Goal: Transaction & Acquisition: Purchase product/service

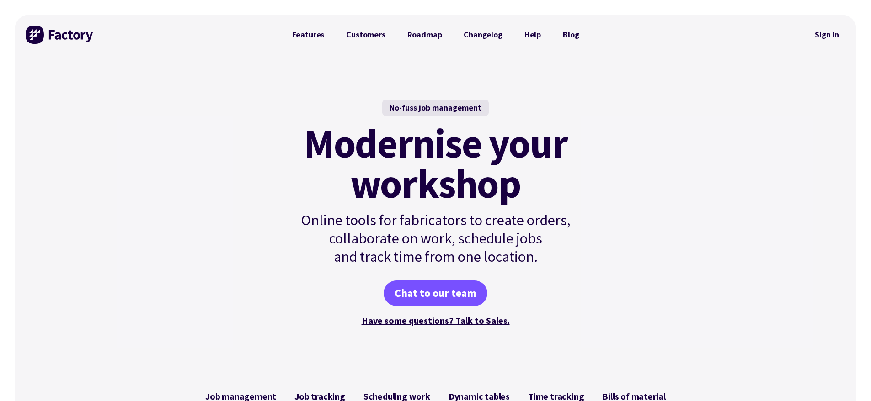
drag, startPoint x: 812, startPoint y: 43, endPoint x: 816, endPoint y: 40, distance: 4.9
click at [812, 43] on link "Sign in" at bounding box center [826, 34] width 37 height 21
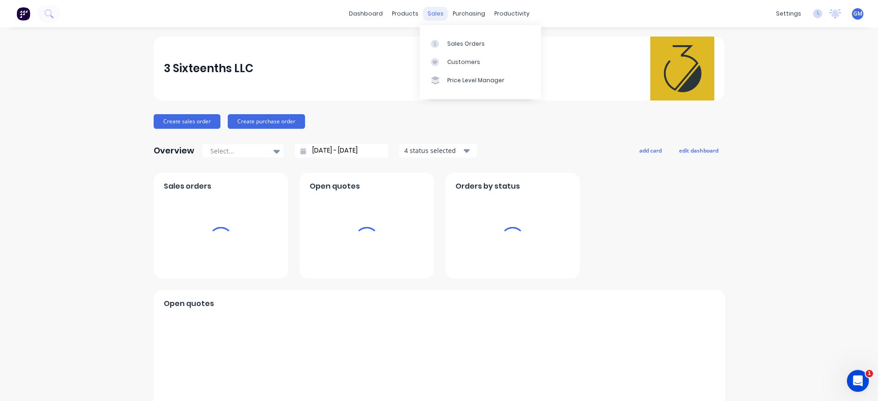
click at [430, 12] on div "sales" at bounding box center [435, 14] width 25 height 14
click at [473, 47] on div "Sales Orders" at bounding box center [465, 44] width 37 height 8
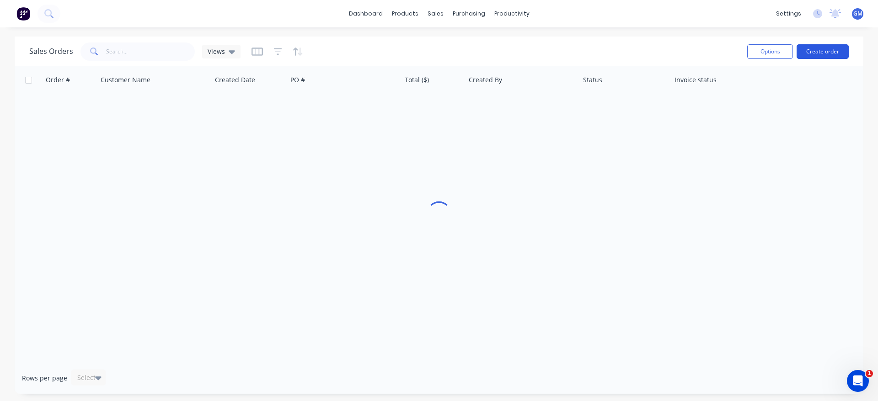
click at [826, 53] on button "Create order" at bounding box center [822, 51] width 52 height 15
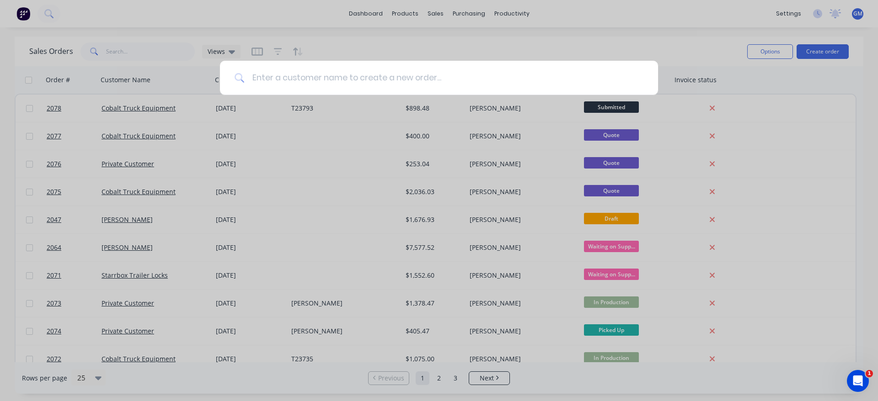
click at [353, 79] on input at bounding box center [444, 78] width 399 height 34
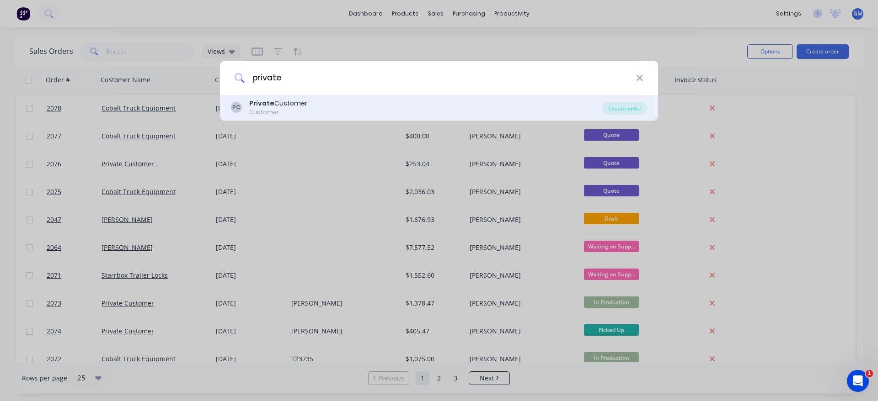
type input "private"
click at [294, 107] on div "Private Customer" at bounding box center [278, 104] width 58 height 10
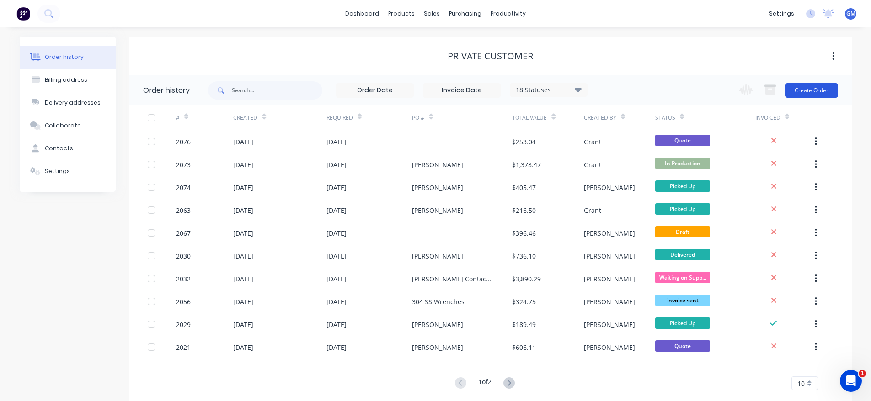
click at [807, 88] on button "Create Order" at bounding box center [811, 90] width 53 height 15
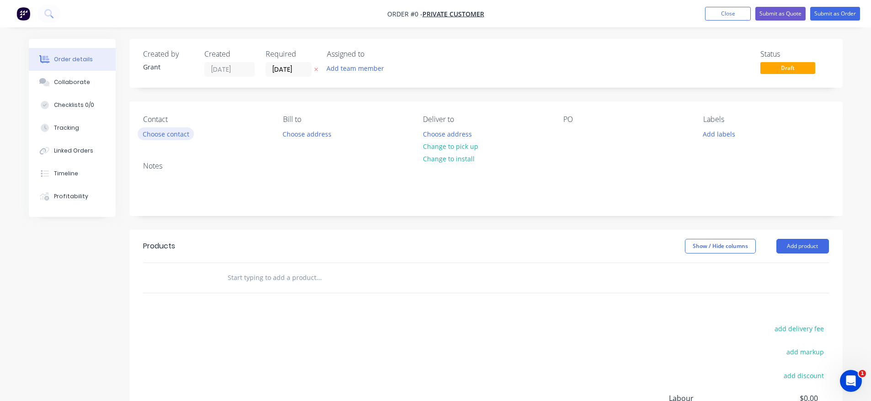
click at [178, 131] on button "Choose contact" at bounding box center [166, 134] width 56 height 12
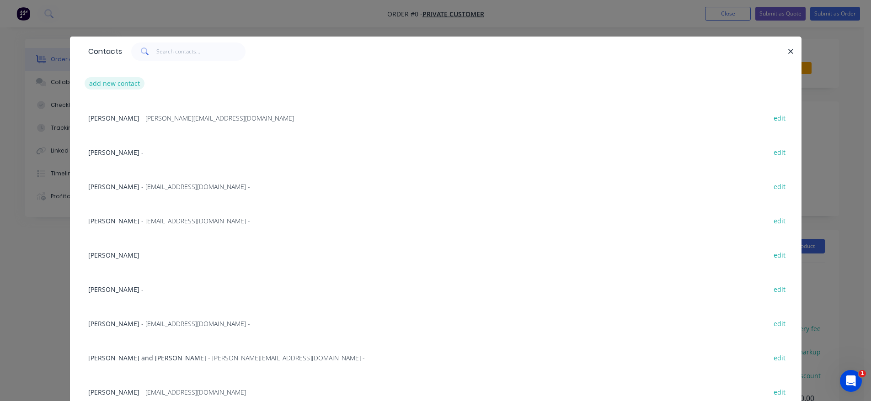
click at [121, 86] on button "add new contact" at bounding box center [115, 83] width 60 height 12
select select "US"
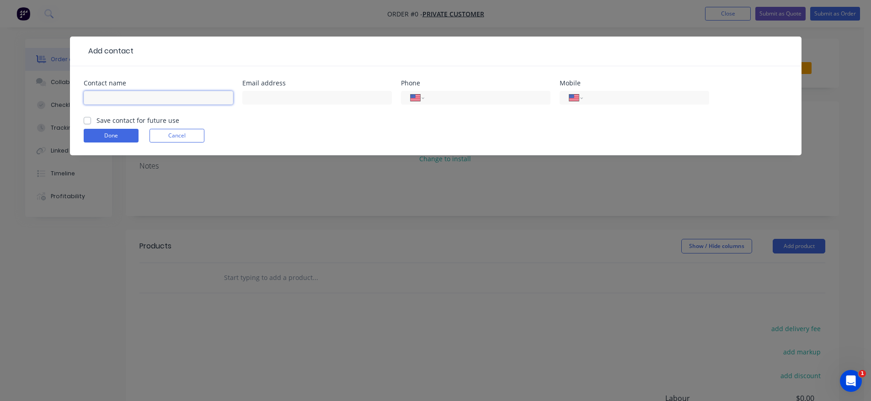
click at [176, 94] on input "text" at bounding box center [159, 98] width 150 height 14
type input "[PERSON_NAME]"
click at [267, 95] on input "text" at bounding box center [317, 98] width 150 height 14
click at [257, 94] on input "text" at bounding box center [317, 98] width 150 height 14
paste input "[EMAIL_ADDRESS][DOMAIN_NAME]"
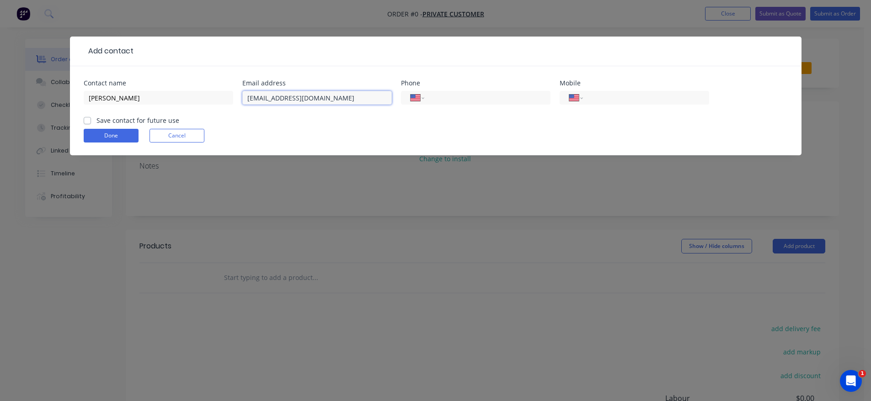
type input "[EMAIL_ADDRESS][DOMAIN_NAME]"
click at [256, 128] on form "Contact name [PERSON_NAME] Email address [EMAIL_ADDRESS][DOMAIN_NAME] Phone Int…" at bounding box center [436, 117] width 704 height 75
click at [467, 98] on input "tel" at bounding box center [486, 98] width 110 height 11
click at [452, 97] on input "tel" at bounding box center [486, 98] width 110 height 11
type input "8"
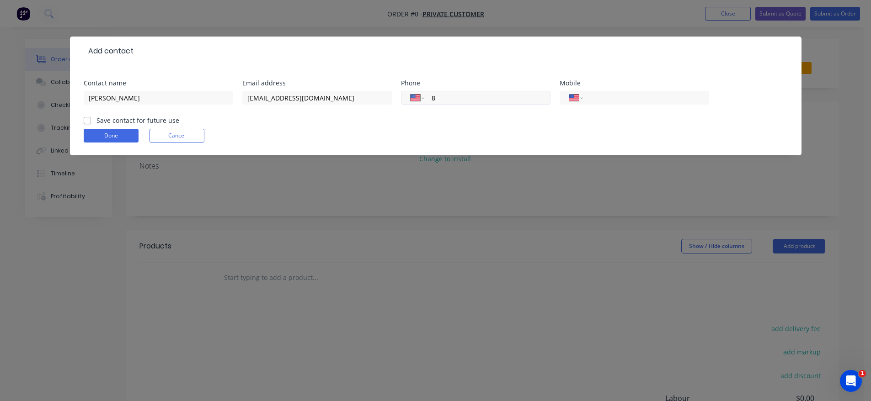
select select "AU"
select select "ZZ"
type input "[PHONE_NUMBER]"
click at [138, 116] on label "Save contact for future use" at bounding box center [137, 121] width 83 height 10
click at [91, 116] on input "Save contact for future use" at bounding box center [87, 120] width 7 height 9
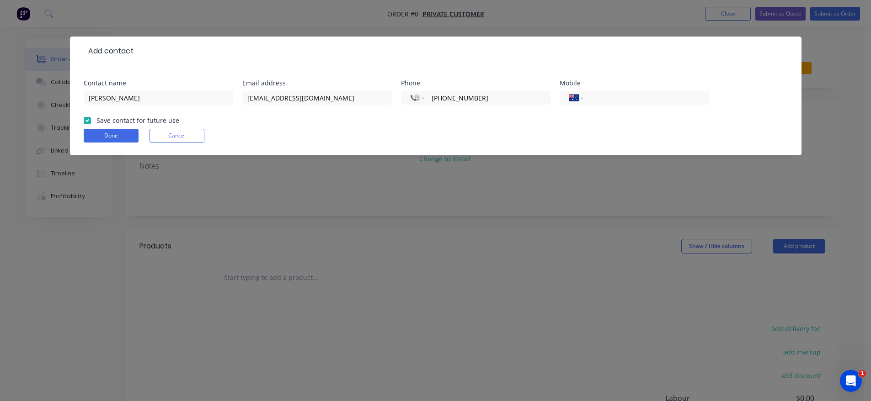
checkbox input "true"
click at [123, 134] on button "Done" at bounding box center [111, 136] width 55 height 14
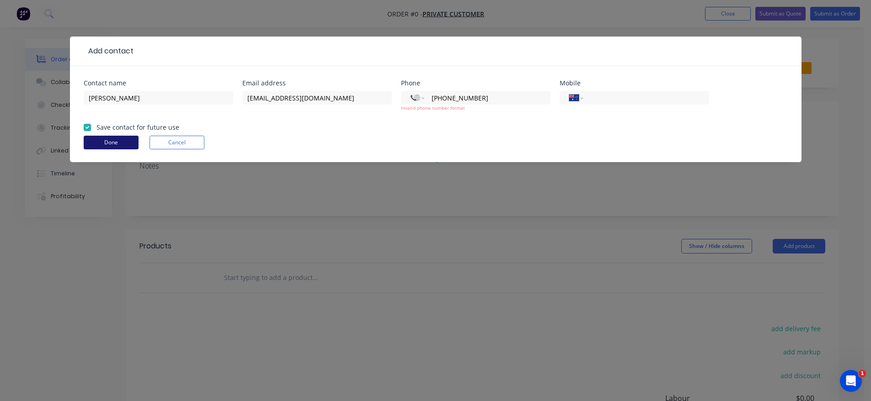
click at [125, 137] on button "Done" at bounding box center [111, 143] width 55 height 14
click at [497, 94] on input "[PHONE_NUMBER]" at bounding box center [486, 98] width 110 height 11
click at [435, 100] on input "[PHONE_NUMBER]" at bounding box center [486, 98] width 110 height 11
select select "US"
type input "[PHONE_NUMBER]"
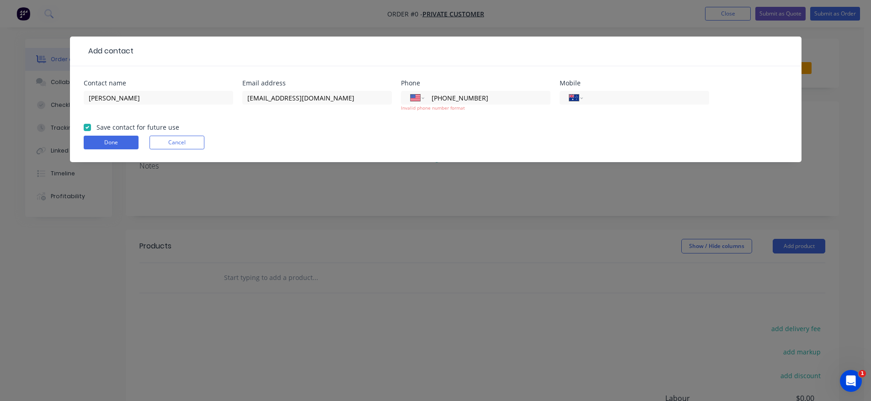
drag, startPoint x: 456, startPoint y: 123, endPoint x: 450, endPoint y: 126, distance: 6.5
click at [457, 123] on form "Contact name [PERSON_NAME] Email address [EMAIL_ADDRESS][DOMAIN_NAME] Phone Int…" at bounding box center [436, 121] width 704 height 82
click at [110, 139] on button "Done" at bounding box center [111, 143] width 55 height 14
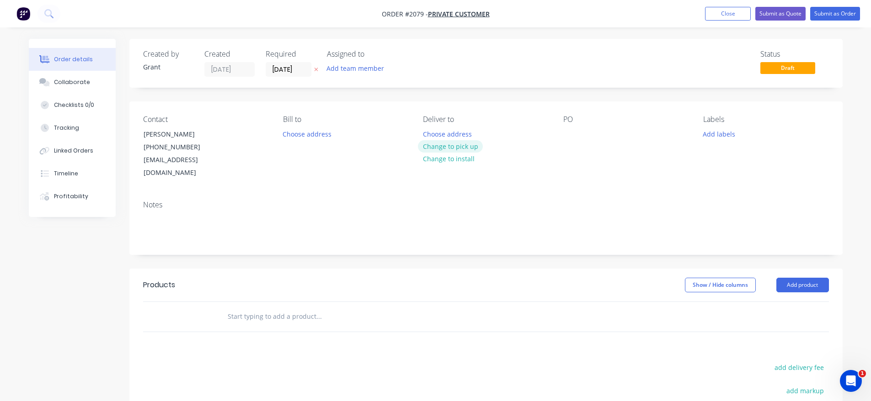
click at [460, 146] on button "Change to pick up" at bounding box center [450, 146] width 65 height 12
click at [300, 139] on button "Choose address" at bounding box center [307, 134] width 59 height 12
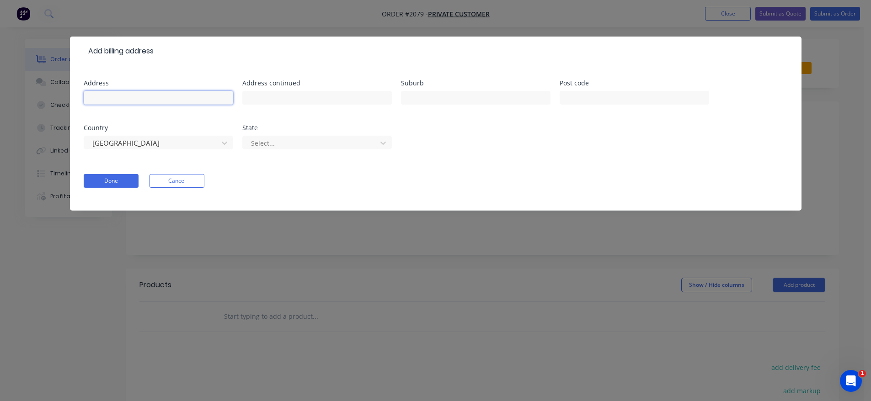
click at [164, 100] on input "text" at bounding box center [159, 98] width 150 height 14
click at [187, 91] on input "text" at bounding box center [159, 98] width 150 height 14
paste input "[STREET_ADDRESS][PERSON_NAME]"
drag, startPoint x: 173, startPoint y: 99, endPoint x: 291, endPoint y: 102, distance: 118.5
click at [291, 102] on div "Address [STREET_ADDRESS][PERSON_NAME] Address continued Suburb Post code Countr…" at bounding box center [436, 120] width 704 height 80
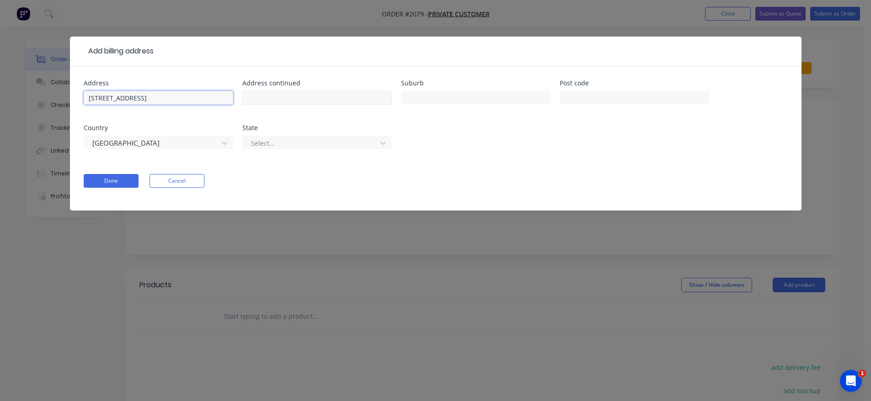
type input "[STREET_ADDRESS]"
click at [305, 98] on input "text" at bounding box center [317, 98] width 150 height 14
click at [409, 92] on input "text" at bounding box center [476, 98] width 150 height 14
paste input ", [PERSON_NAME][GEOGRAPHIC_DATA]"
drag, startPoint x: 519, startPoint y: 95, endPoint x: 399, endPoint y: 93, distance: 119.8
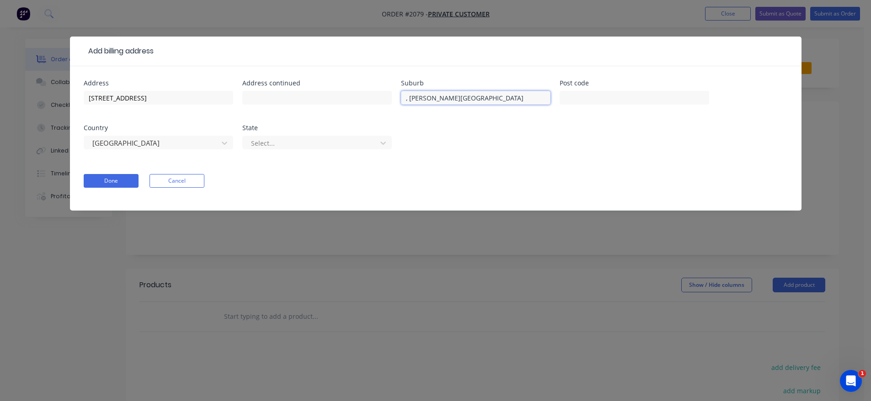
click at [399, 93] on div "Address [STREET_ADDRESS][PERSON_NAME] Post code Country [GEOGRAPHIC_DATA] State…" at bounding box center [436, 120] width 704 height 80
type input "[PERSON_NAME]"
click at [577, 95] on input "text" at bounding box center [635, 98] width 150 height 14
type input "78124"
click at [498, 169] on form "Address [STREET_ADDRESS] Address continued Suburb [PERSON_NAME] Post code 78124…" at bounding box center [436, 145] width 704 height 131
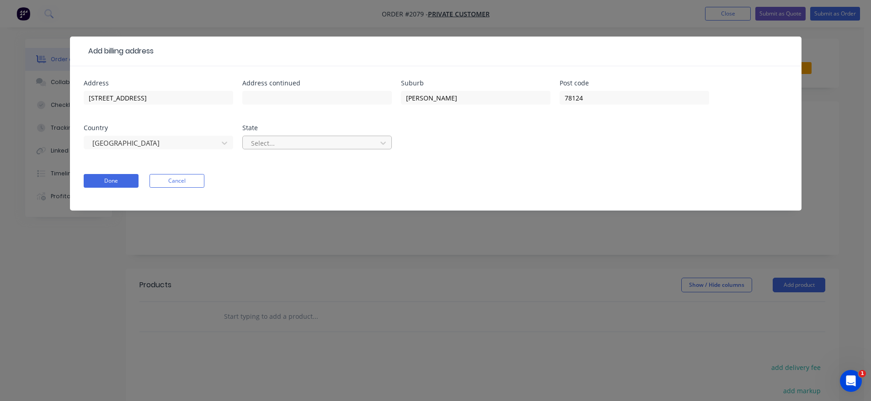
drag, startPoint x: 308, startPoint y: 153, endPoint x: 335, endPoint y: 142, distance: 29.1
click at [312, 152] on div "Select..." at bounding box center [317, 147] width 150 height 27
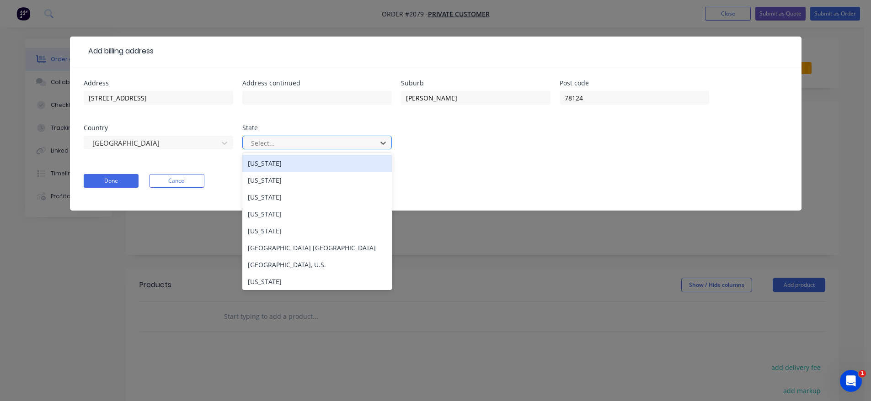
click at [335, 142] on div at bounding box center [311, 143] width 122 height 11
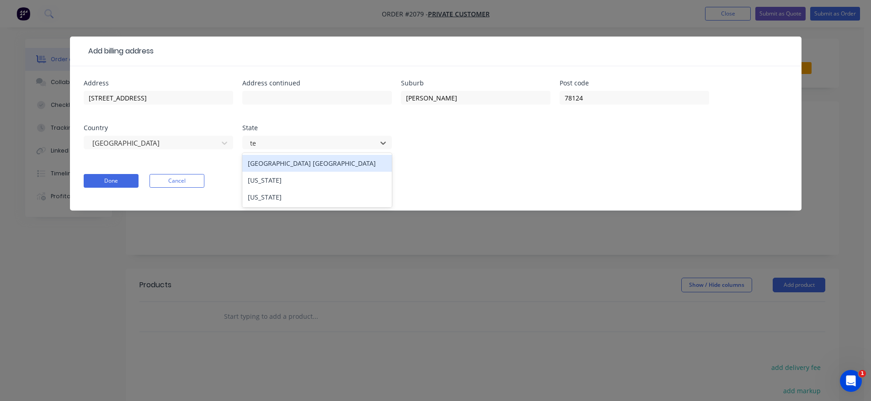
type input "tex"
click at [285, 165] on div "[US_STATE]" at bounding box center [317, 163] width 150 height 17
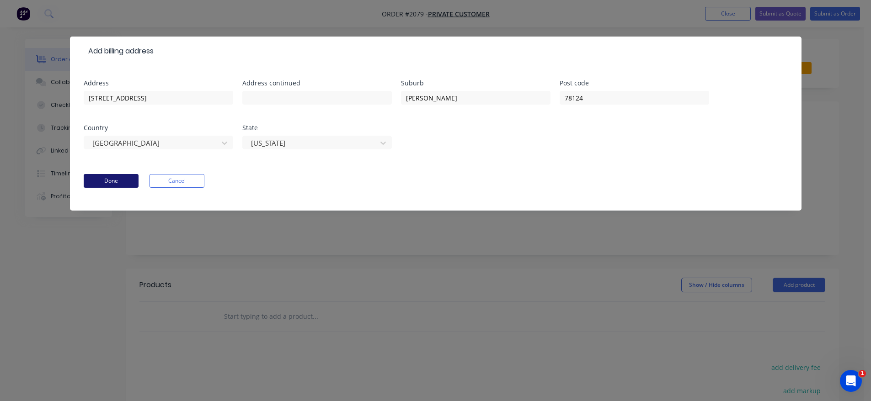
click at [137, 186] on button "Done" at bounding box center [111, 181] width 55 height 14
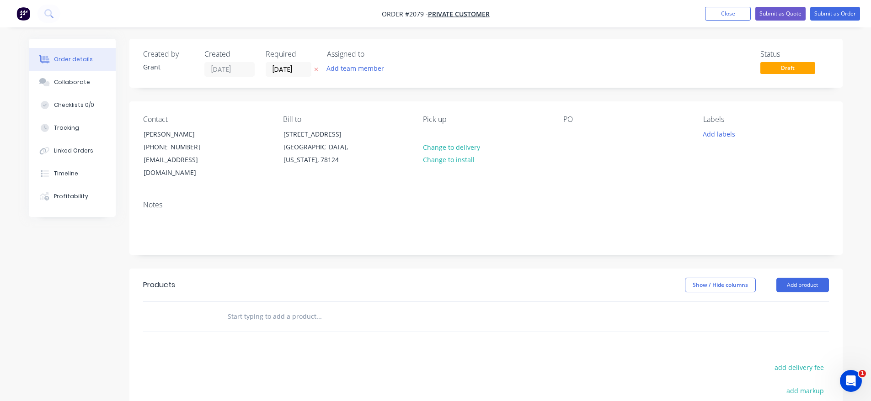
click at [583, 134] on div "PO" at bounding box center [625, 147] width 125 height 64
click at [719, 133] on button "Add labels" at bounding box center [719, 134] width 42 height 12
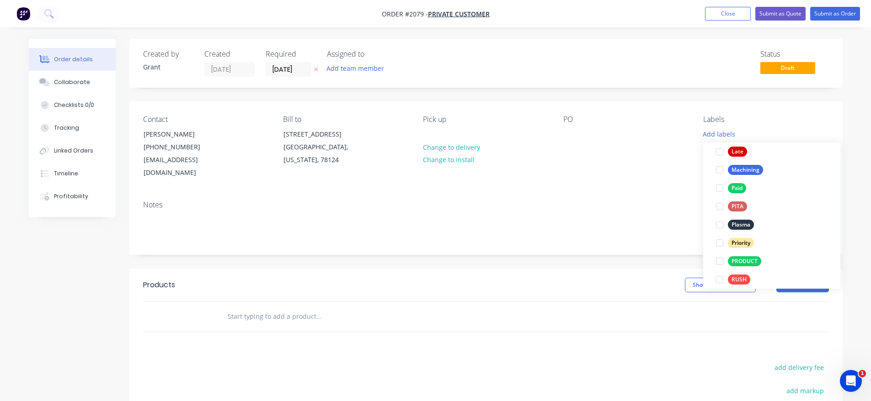
scroll to position [238, 0]
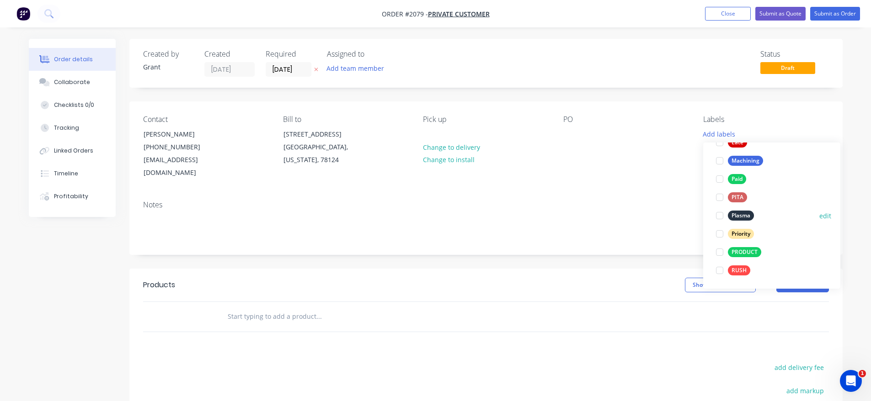
click at [758, 209] on div "Plasma edit" at bounding box center [771, 216] width 119 height 18
click at [737, 220] on div "Plasma" at bounding box center [741, 216] width 26 height 10
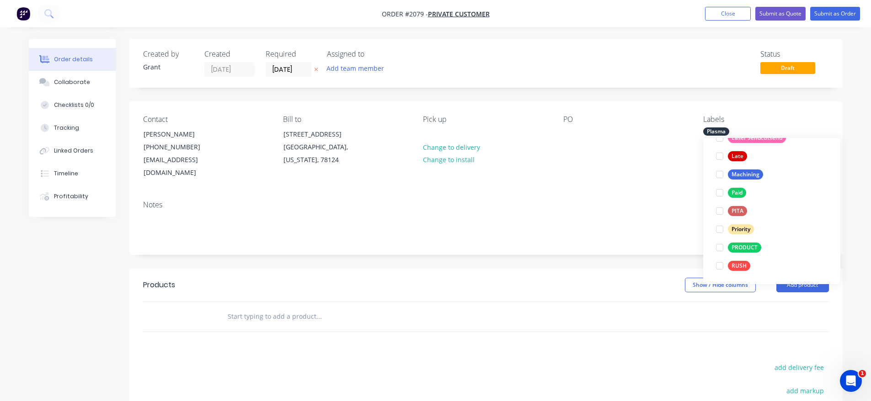
scroll to position [0, 0]
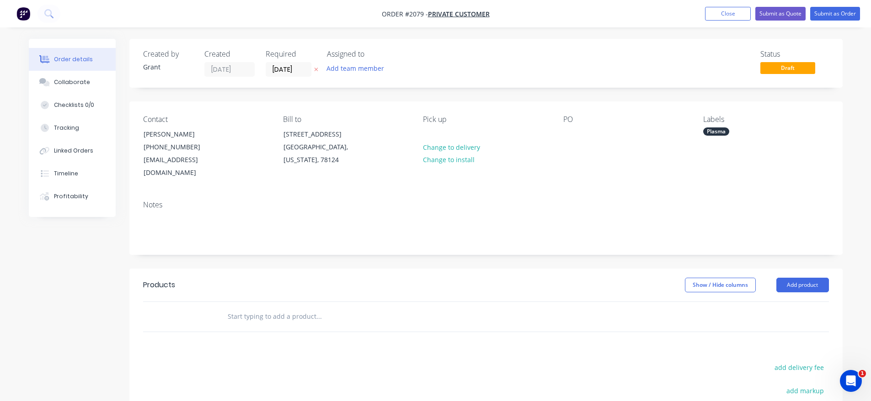
click at [594, 193] on div "Notes" at bounding box center [485, 223] width 713 height 61
click at [815, 278] on button "Add product" at bounding box center [802, 285] width 53 height 15
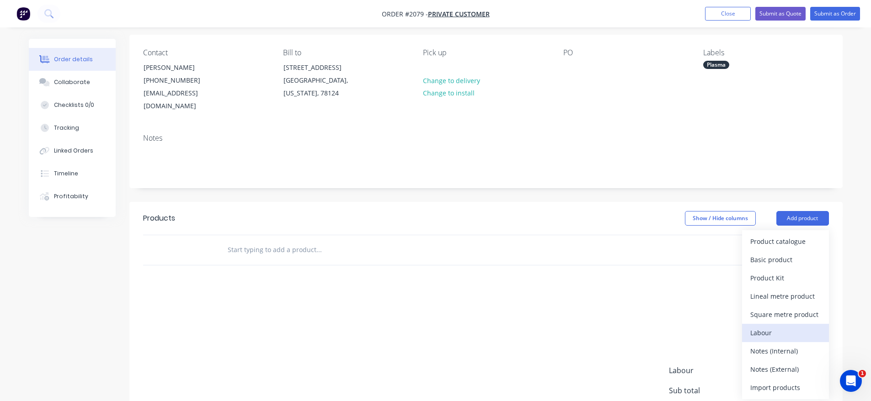
scroll to position [137, 0]
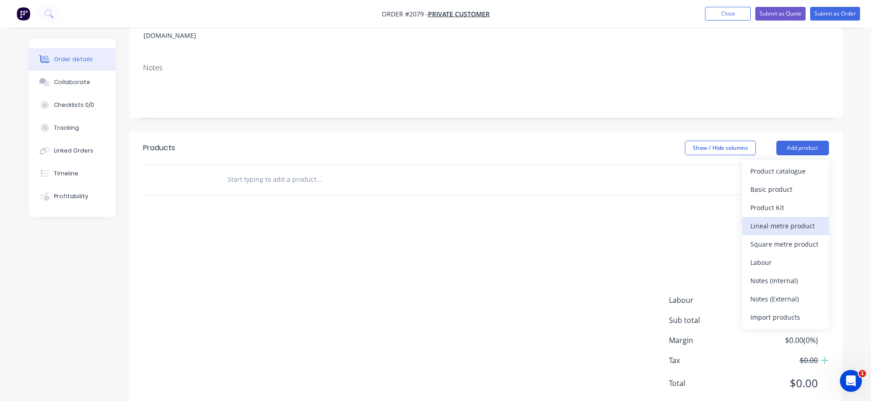
drag, startPoint x: 771, startPoint y: 177, endPoint x: 771, endPoint y: 206, distance: 28.8
click at [771, 206] on div "Product catalogue Basic product Product Kit Lineal metre product Square metre p…" at bounding box center [785, 244] width 87 height 169
click at [776, 201] on div "Product Kit" at bounding box center [785, 207] width 70 height 13
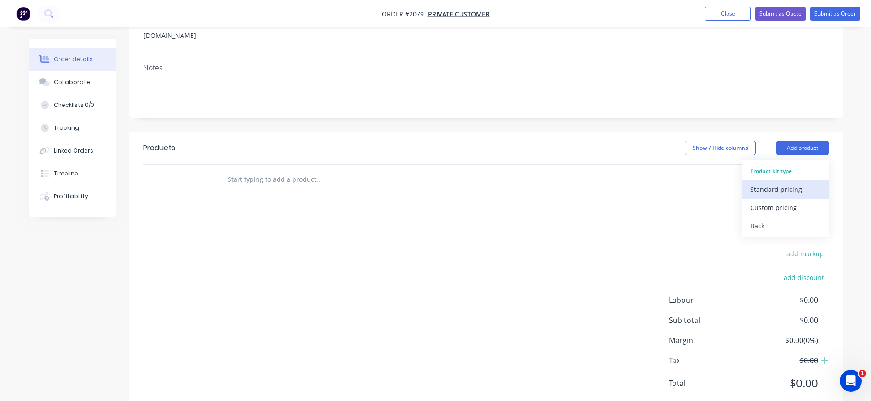
click at [808, 183] on div "Standard pricing" at bounding box center [785, 189] width 70 height 13
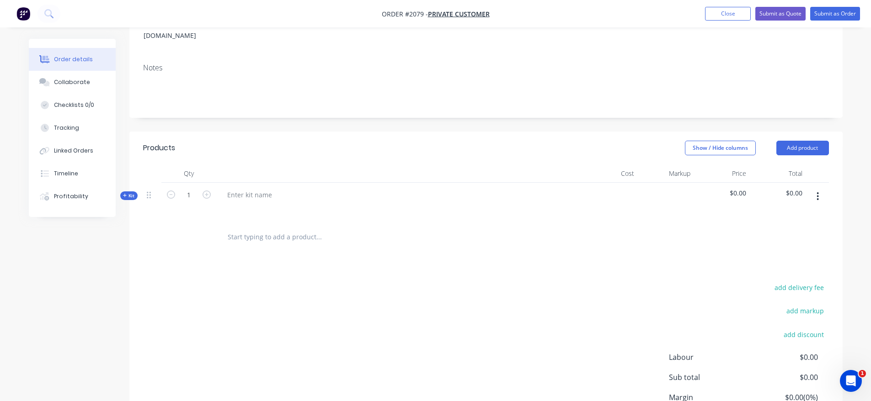
click at [244, 202] on div at bounding box center [399, 208] width 358 height 13
click at [253, 188] on div at bounding box center [249, 194] width 59 height 13
click at [215, 185] on div "1" at bounding box center [188, 203] width 55 height 40
click at [208, 191] on icon "button" at bounding box center [207, 195] width 8 height 8
type input "2"
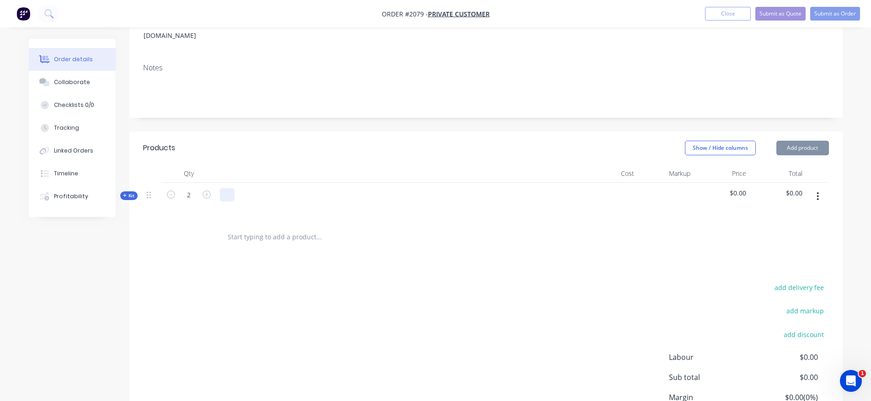
click at [227, 188] on div at bounding box center [227, 194] width 15 height 13
click at [198, 282] on div "add delivery fee add markup add discount Labour $0.00 Sub total $0.00 Margin $0…" at bounding box center [486, 370] width 686 height 176
click at [0, 0] on lt-div at bounding box center [0, 0] width 0 height 0
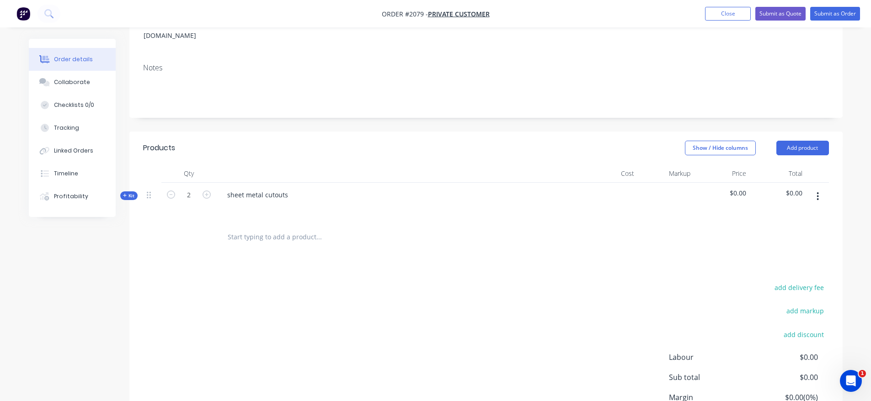
click at [0, 0] on lt-div at bounding box center [0, 0] width 0 height 0
click at [251, 188] on div "sheet metal cutouts" at bounding box center [257, 194] width 75 height 13
click at [229, 188] on div "sheet metal cutouts" at bounding box center [257, 194] width 75 height 13
click at [315, 286] on div "add delivery fee add markup add discount Labour $0.00 Sub total $0.00 Margin $0…" at bounding box center [486, 370] width 686 height 176
click at [257, 188] on div "16 Gauge sheet metal cutouts" at bounding box center [273, 194] width 106 height 13
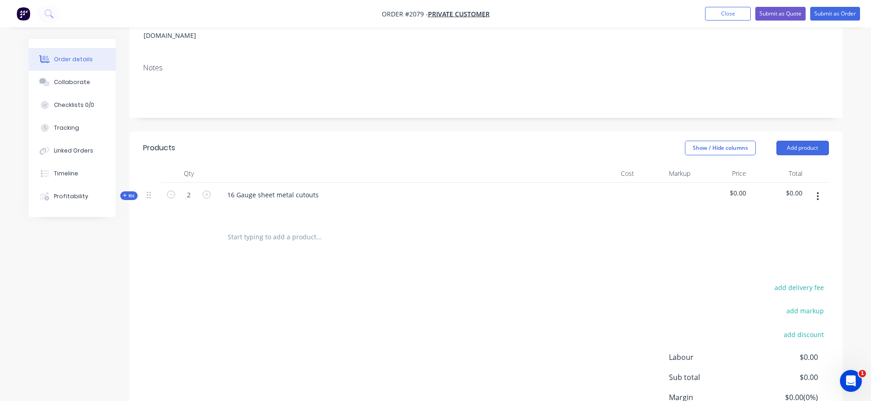
click at [275, 282] on div "add delivery fee add markup add discount Labour $0.00 Sub total $0.00 Margin $0…" at bounding box center [486, 370] width 686 height 176
click at [245, 202] on div at bounding box center [399, 208] width 358 height 13
click at [233, 202] on div at bounding box center [234, 208] width 15 height 13
click at [755, 208] on div "$0.00" at bounding box center [778, 203] width 56 height 40
click at [398, 303] on div "add delivery fee add markup add discount Labour $0.00 Sub total $0.00 Margin $0…" at bounding box center [486, 370] width 686 height 176
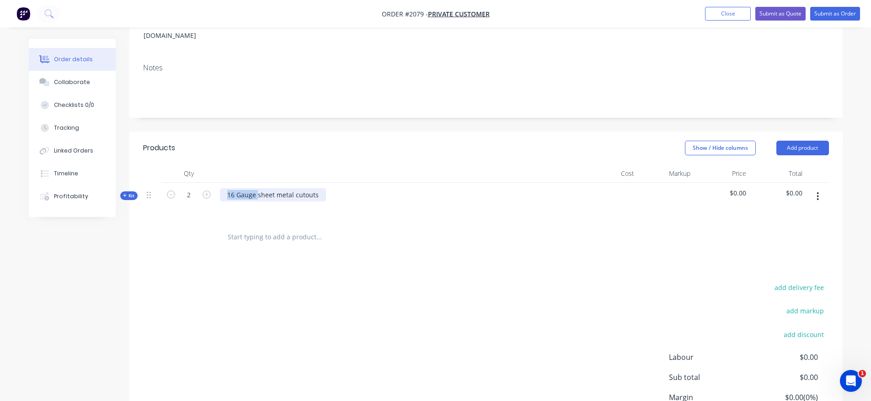
drag, startPoint x: 258, startPoint y: 184, endPoint x: 216, endPoint y: 176, distance: 42.9
click at [216, 183] on div "16 Gauge sheet metal cutouts" at bounding box center [399, 203] width 366 height 40
click at [291, 282] on div "add delivery fee add markup add discount Labour $0.00 Sub total $0.00 Margin $0…" at bounding box center [486, 370] width 686 height 176
click at [247, 188] on div "1/16th" sheet metal cutouts" at bounding box center [270, 194] width 100 height 13
click at [256, 248] on div "Products Show / Hide columns Add product Qty Cost Markup Price Total Kit 2 1/16…" at bounding box center [485, 302] width 713 height 340
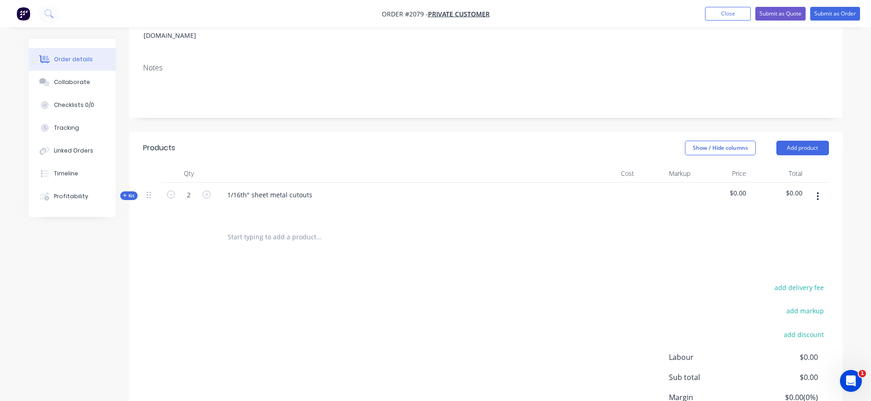
click at [286, 208] on div "1/16th" sheet metal cutouts" at bounding box center [399, 203] width 366 height 40
click at [245, 188] on div "1/16th" sheet metal cutouts" at bounding box center [270, 194] width 100 height 13
click at [198, 258] on div "Products Show / Hide columns Add product Qty Cost Markup Price Total Kit 2 1/16…" at bounding box center [485, 302] width 713 height 340
click at [310, 188] on div "1/16th" sheet metal cutouts" at bounding box center [270, 194] width 100 height 13
click at [0, 0] on lt-div at bounding box center [0, 0] width 0 height 0
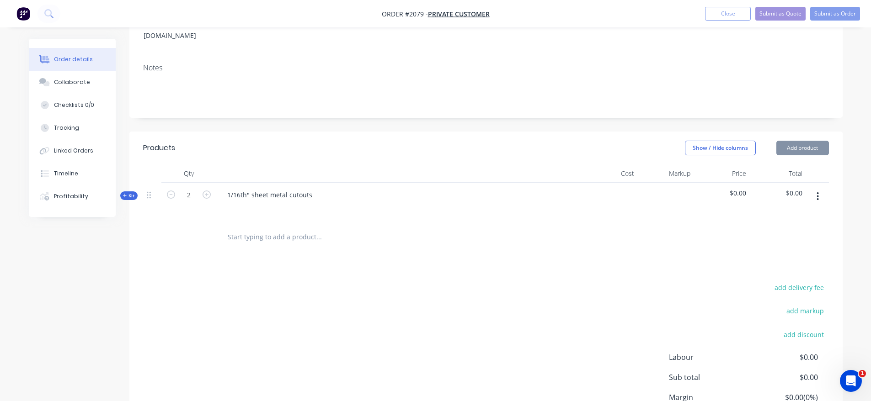
click at [0, 0] on lt-div at bounding box center [0, 0] width 0 height 0
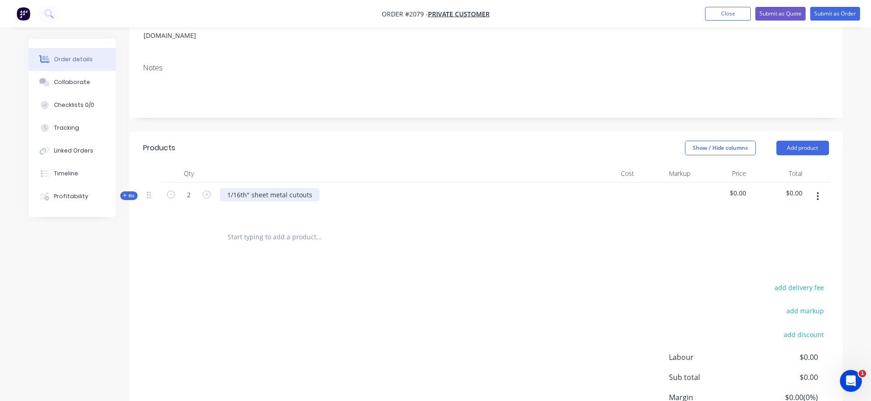
click at [268, 188] on div "1/16th" sheet metal cutouts" at bounding box center [270, 194] width 100 height 13
click at [272, 188] on div "1/16th" sheet metal cutouts" at bounding box center [270, 194] width 100 height 13
click at [239, 333] on div "add delivery fee add markup add discount Labour $0.00 Sub total $0.00 Margin $0…" at bounding box center [486, 370] width 686 height 176
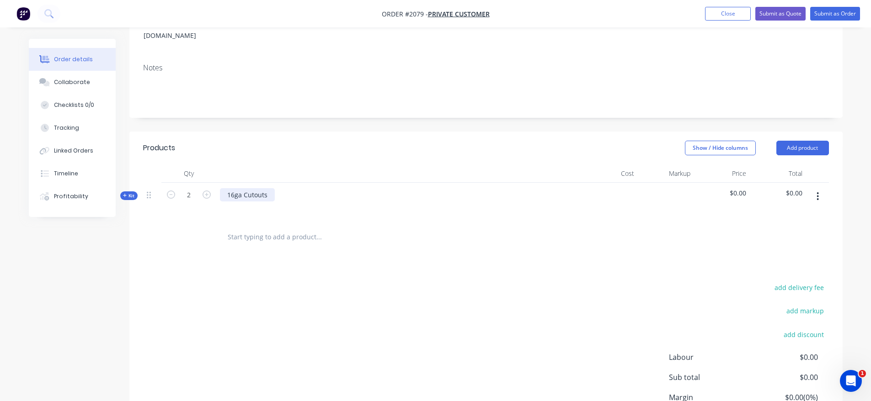
click at [269, 188] on div "16ga Cutouts" at bounding box center [247, 194] width 55 height 13
click at [0, 0] on lt-div at bounding box center [0, 0] width 0 height 0
click at [346, 185] on div "16ga rectanguler cutouts" at bounding box center [399, 203] width 366 height 40
click at [284, 188] on div "16ga rectanguler cutouts" at bounding box center [265, 194] width 91 height 13
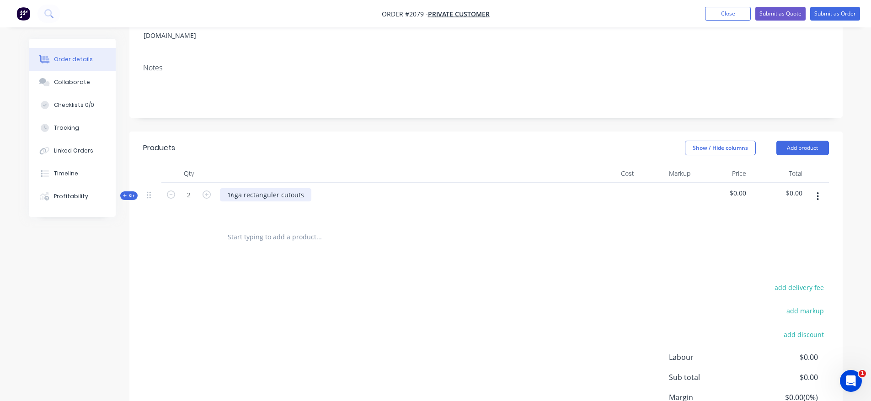
click at [265, 188] on div "16ga rectanguler cutouts" at bounding box center [265, 194] width 91 height 13
click at [0, 0] on lt-div "Spelling Possible spelling mistake found. rectangul a r Ignore" at bounding box center [0, 0] width 0 height 0
click at [0, 0] on lt-strong "a" at bounding box center [0, 0] width 0 height 0
click at [262, 223] on div at bounding box center [380, 238] width 329 height 30
click at [812, 188] on button "button" at bounding box center [817, 196] width 21 height 16
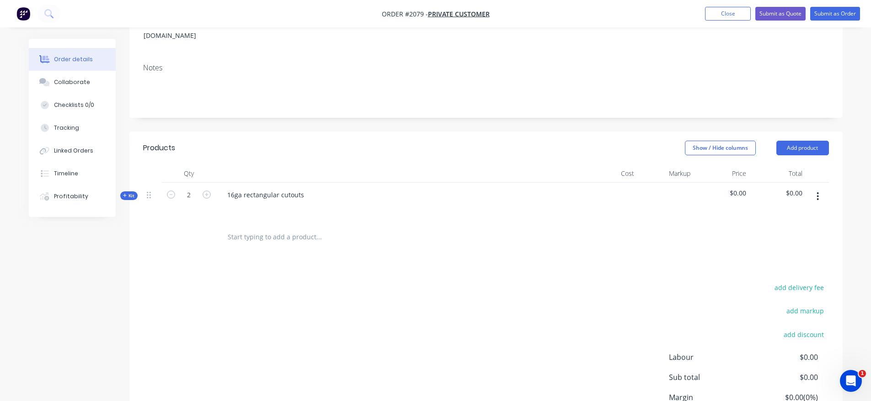
click at [125, 192] on button "Kit" at bounding box center [128, 196] width 17 height 9
click at [231, 223] on input "text" at bounding box center [318, 232] width 183 height 18
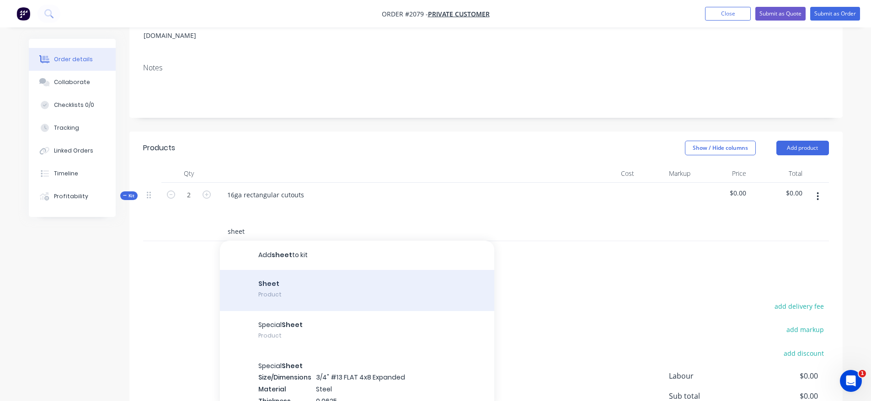
scroll to position [46, 0]
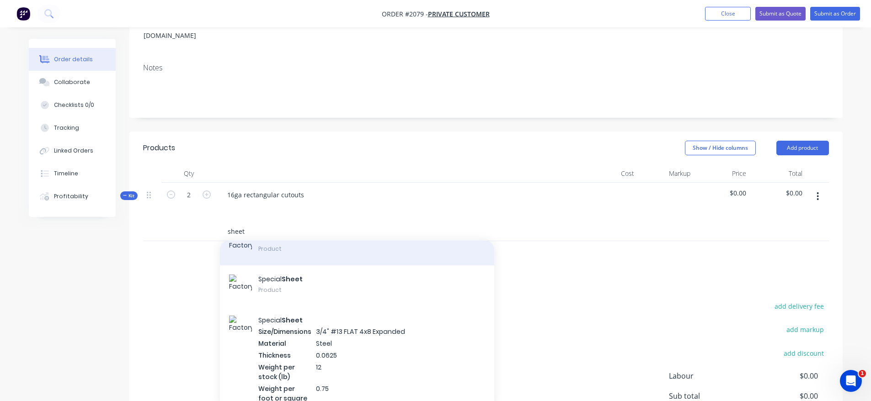
type input "sheet"
click at [300, 247] on div "Sheet Product" at bounding box center [357, 244] width 274 height 41
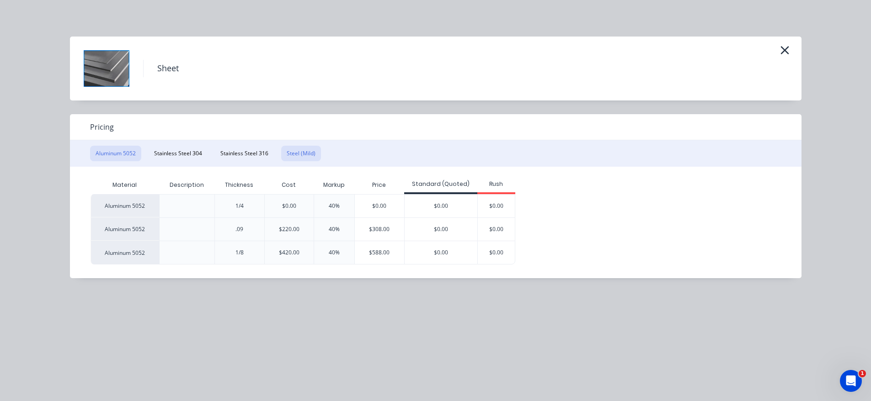
click at [298, 155] on button "Steel (Mild)" at bounding box center [301, 154] width 40 height 16
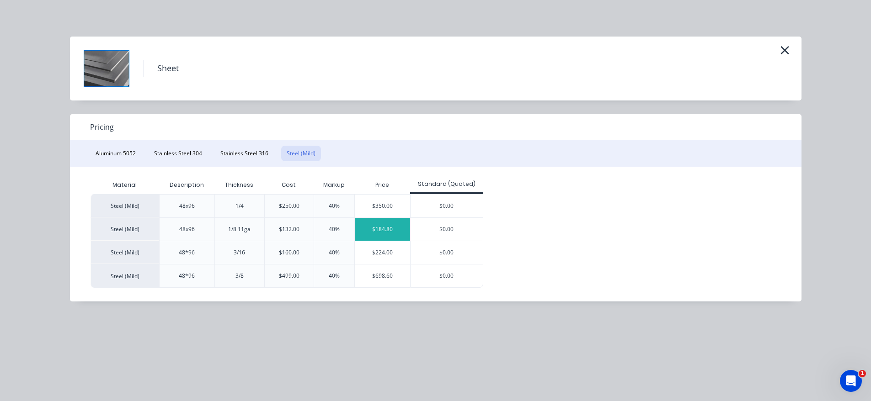
click at [396, 228] on div "$184.80" at bounding box center [382, 229] width 55 height 23
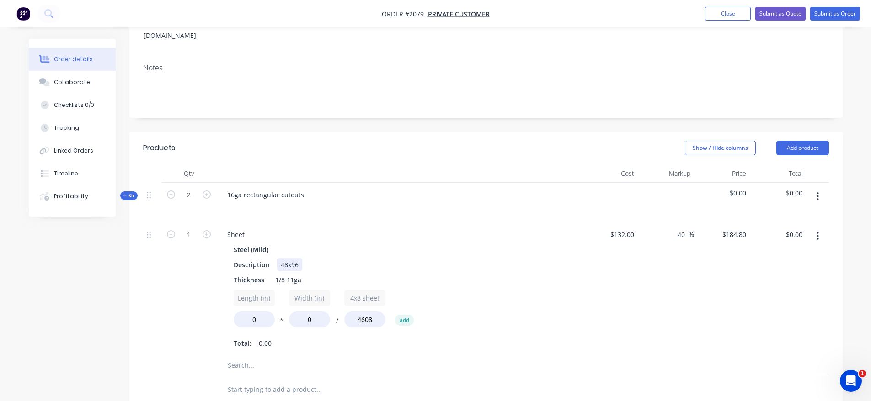
scroll to position [183, 0]
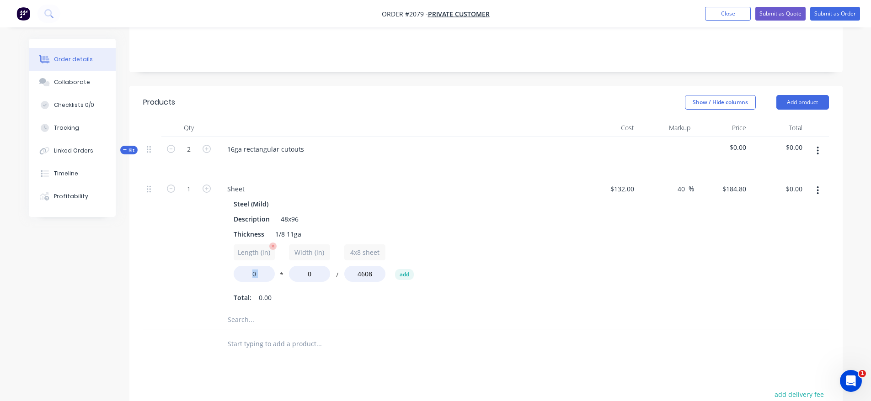
drag, startPoint x: 254, startPoint y: 269, endPoint x: 251, endPoint y: 263, distance: 7.0
click at [251, 267] on div "Length (in) 0 * Width (in) 0 / 4x8 sheet 4608 add" at bounding box center [399, 265] width 331 height 41
click at [317, 266] on input "0" at bounding box center [309, 274] width 41 height 16
click at [259, 266] on input "0" at bounding box center [254, 274] width 41 height 16
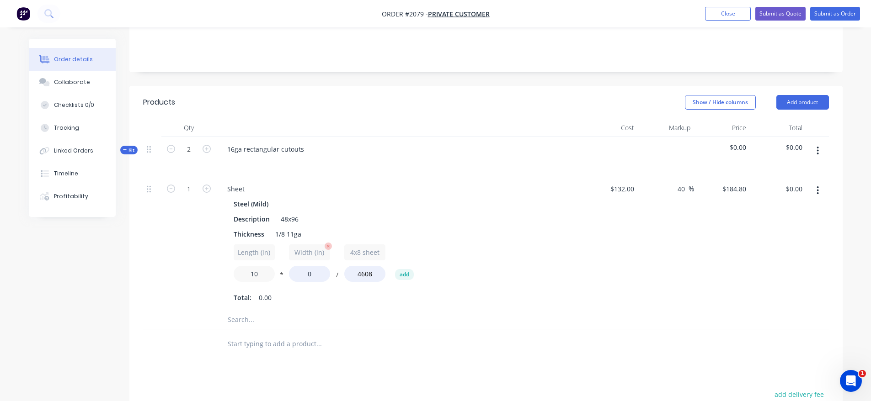
type input "10"
click at [316, 266] on input "0" at bounding box center [309, 274] width 41 height 16
type input "8"
type input "$3.22"
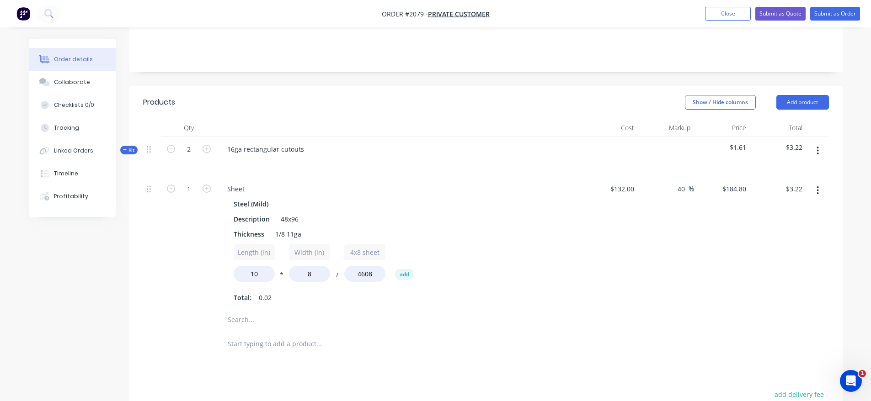
click at [385, 330] on div at bounding box center [380, 345] width 329 height 30
click at [206, 185] on icon "button" at bounding box center [207, 189] width 8 height 8
type input "2"
type input "$6.43"
click at [197, 228] on div "2" at bounding box center [188, 244] width 55 height 134
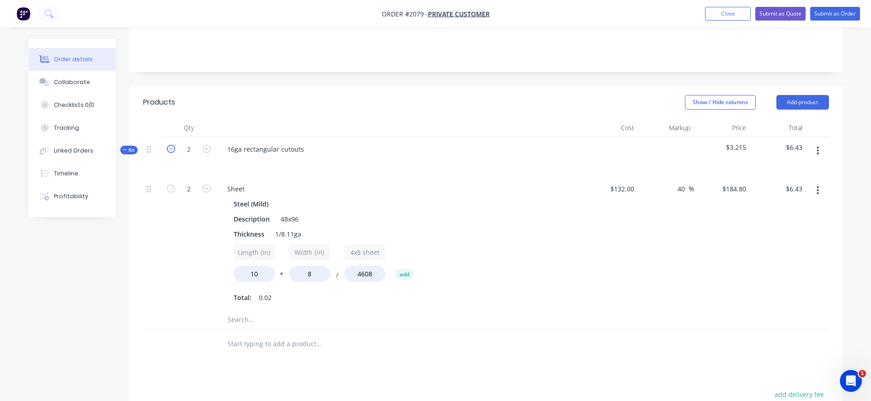
click at [172, 145] on icon "button" at bounding box center [171, 149] width 8 height 8
type input "1"
type input "$3.22"
click at [214, 177] on div "1" at bounding box center [188, 244] width 55 height 134
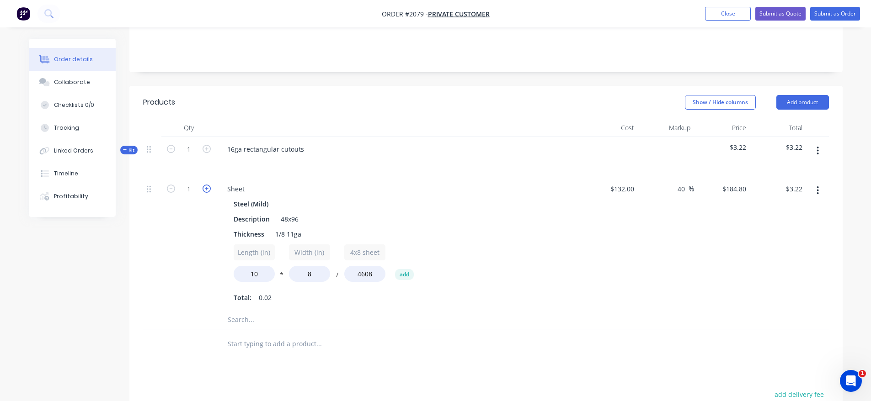
click at [209, 185] on icon "button" at bounding box center [207, 189] width 8 height 8
type input "2"
type input "$6.43"
drag, startPoint x: 187, startPoint y: 236, endPoint x: 197, endPoint y: 244, distance: 13.4
click at [187, 237] on div "2" at bounding box center [188, 244] width 55 height 134
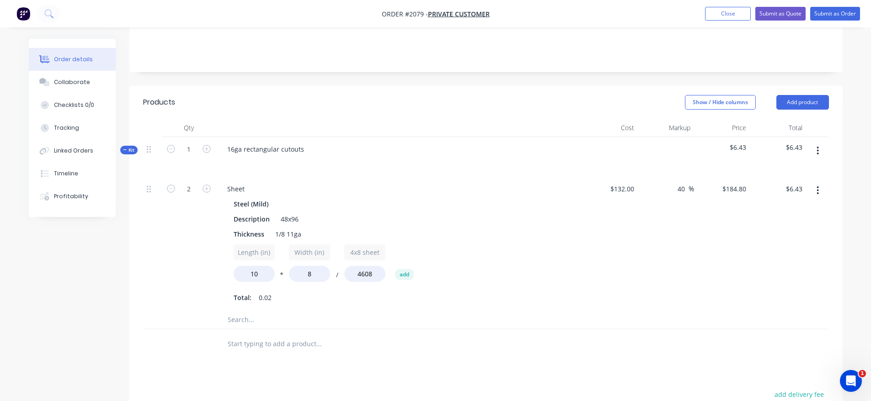
click at [364, 293] on div "Sheet Steel (Mild) Description 48x96 Thickness 1/8 11ga Length (in) 10 * Width …" at bounding box center [399, 244] width 366 height 134
click at [269, 311] on input "text" at bounding box center [318, 320] width 183 height 18
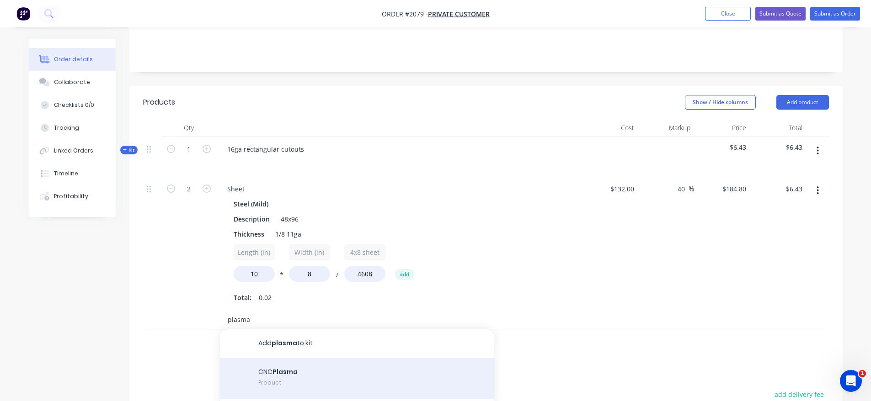
type input "plasma"
click at [276, 363] on div "CNC Plasma Product" at bounding box center [357, 378] width 274 height 41
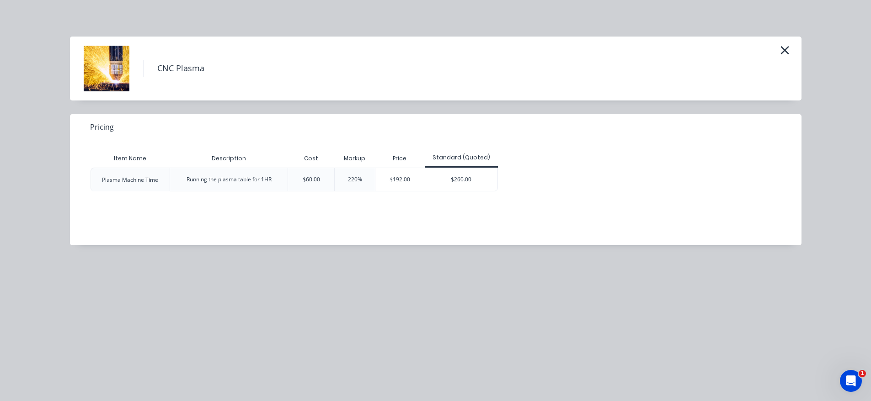
scroll to position [229, 0]
click at [409, 176] on div "$192.00" at bounding box center [399, 179] width 49 height 23
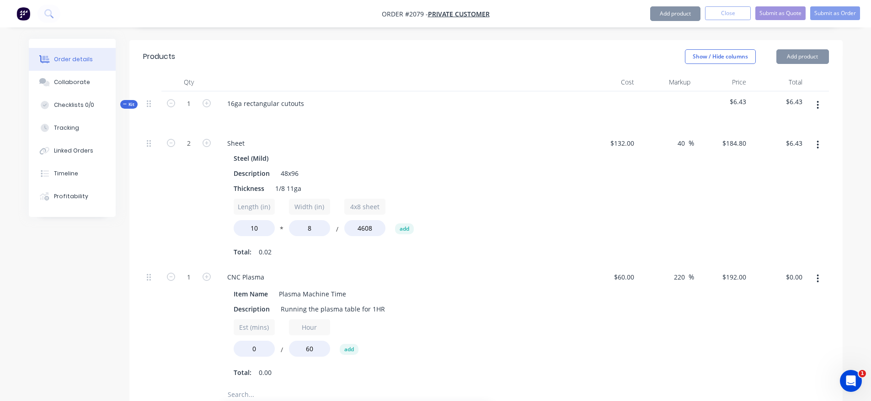
scroll to position [366, 0]
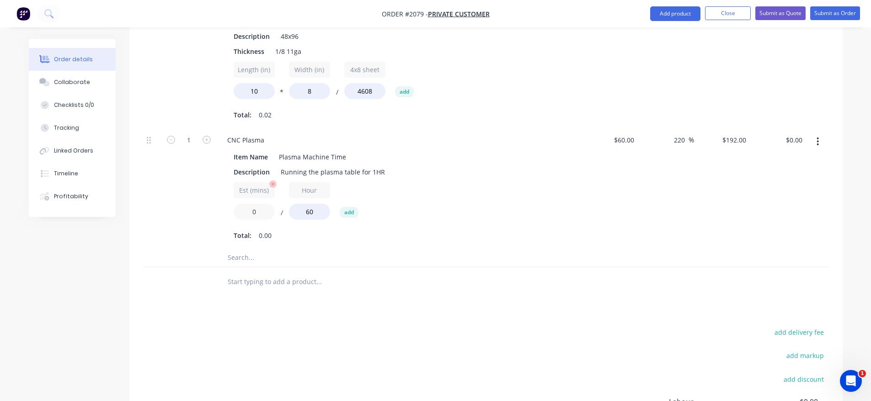
click at [259, 204] on input "0" at bounding box center [254, 212] width 41 height 16
drag, startPoint x: 259, startPoint y: 194, endPoint x: 250, endPoint y: 193, distance: 9.7
click at [250, 204] on input "0" at bounding box center [254, 212] width 41 height 16
type input "15"
type input "$48.00"
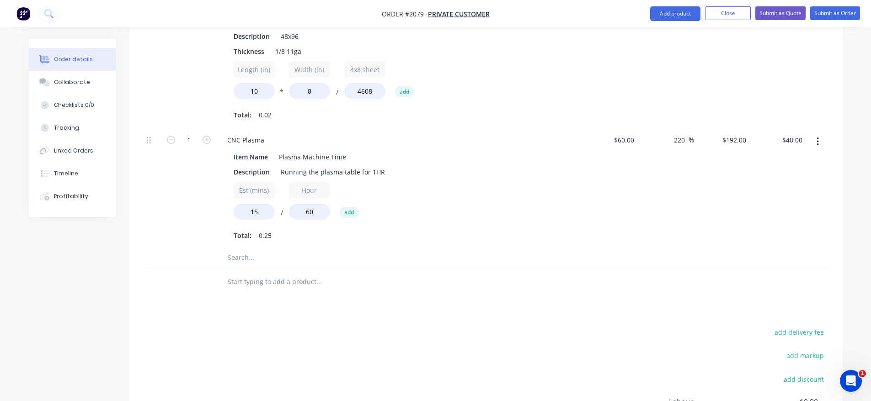
drag, startPoint x: 230, startPoint y: 193, endPoint x: 222, endPoint y: 194, distance: 8.3
click at [229, 193] on div "Item Name Plasma Machine Time Description Running the plasma table for 1HR Est …" at bounding box center [399, 196] width 358 height 94
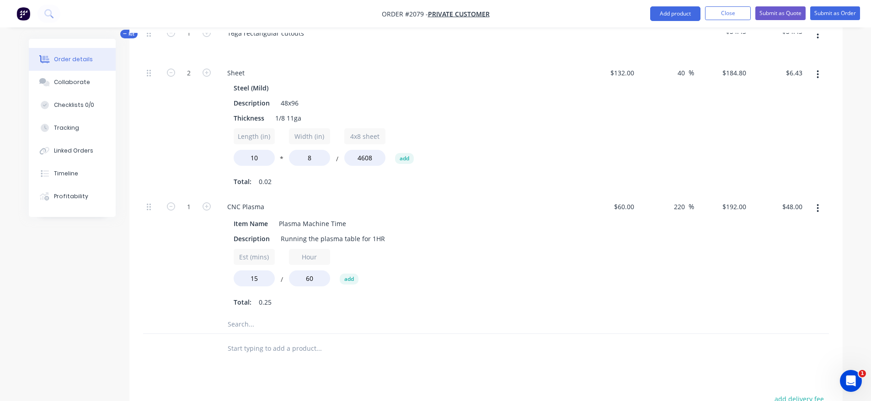
scroll to position [253, 0]
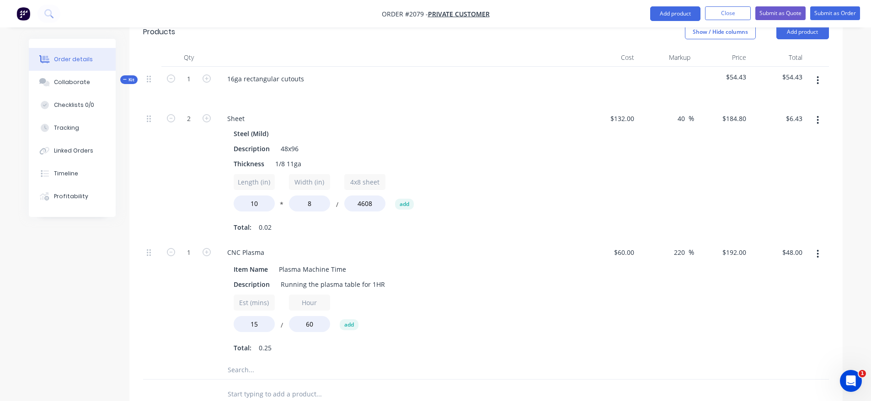
click at [476, 246] on div "CNC Plasma" at bounding box center [399, 252] width 358 height 13
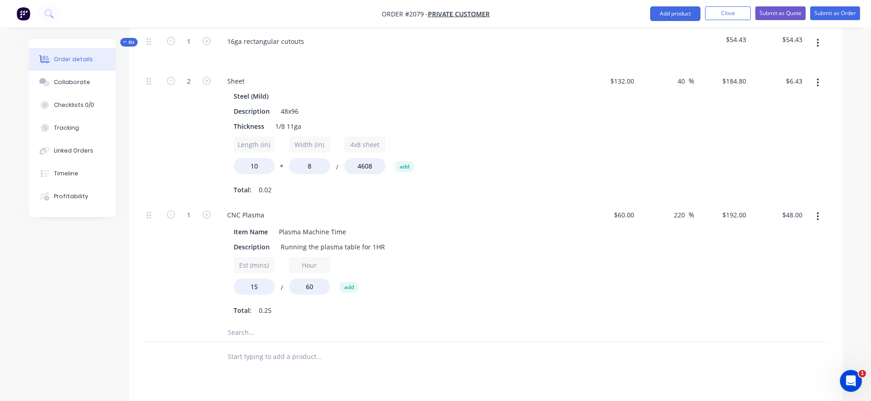
scroll to position [345, 0]
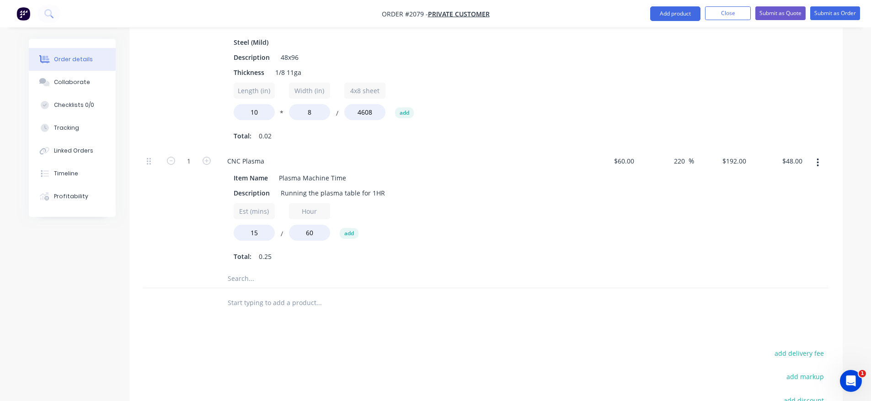
click at [280, 270] on input "text" at bounding box center [318, 279] width 183 height 18
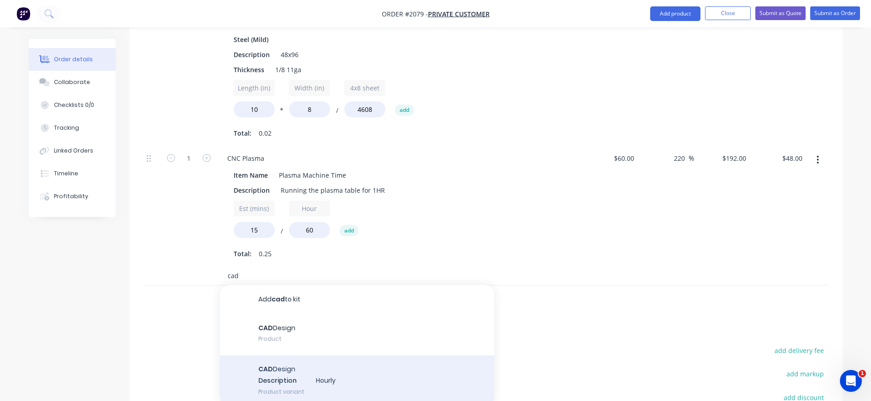
scroll to position [390, 0]
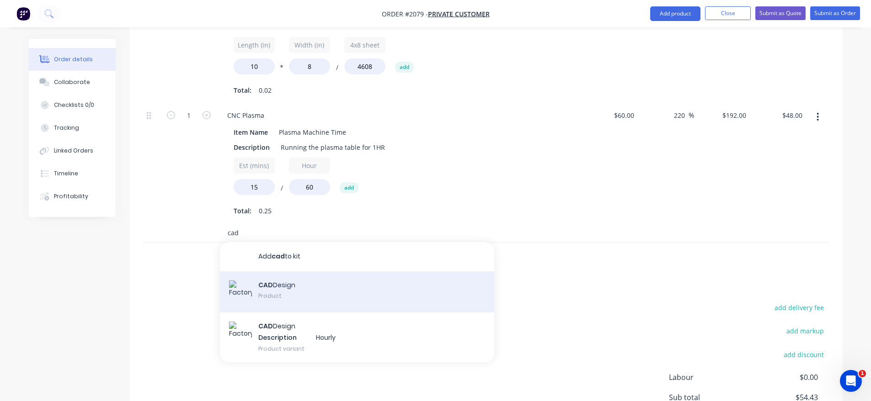
type input "cad"
click at [315, 274] on div "CAD Design Product" at bounding box center [357, 292] width 274 height 41
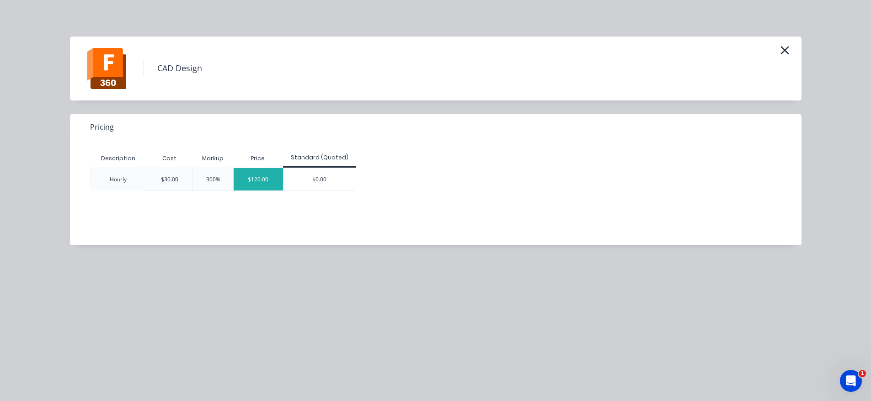
click at [262, 180] on div "$120.00" at bounding box center [258, 179] width 49 height 22
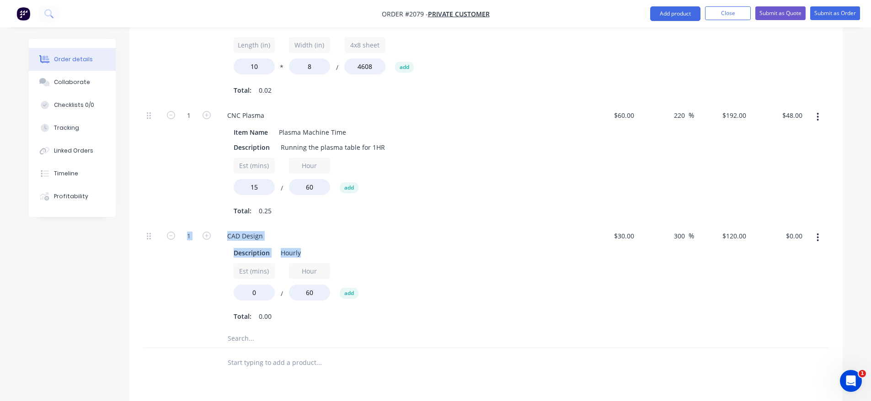
drag, startPoint x: 264, startPoint y: 270, endPoint x: 190, endPoint y: 271, distance: 74.1
click at [191, 270] on div "1 CAD Design Description Hourly Est (mins) 0 / Hour 60 add Total: 0.00 $30.00 $…" at bounding box center [486, 277] width 686 height 106
click at [253, 285] on input "0" at bounding box center [254, 293] width 41 height 16
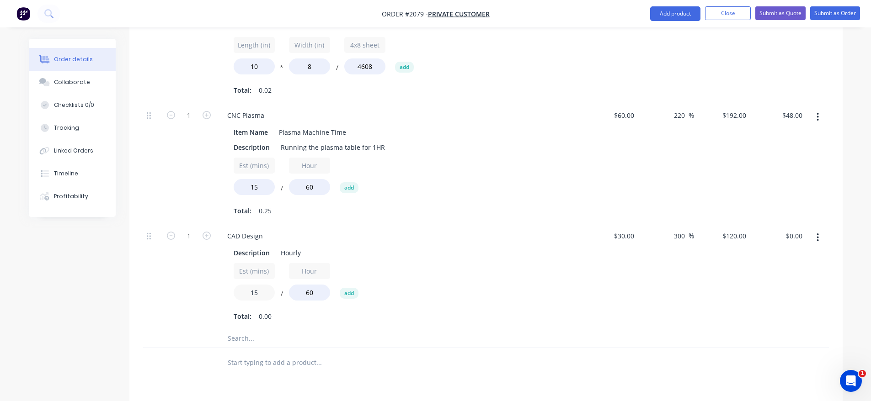
type input "15"
type input "$30.00"
drag, startPoint x: 566, startPoint y: 298, endPoint x: 578, endPoint y: 309, distance: 16.2
click at [569, 302] on div "Description Hourly Est (mins) 15 / Hour 60 add Total: 0.25" at bounding box center [399, 284] width 358 height 79
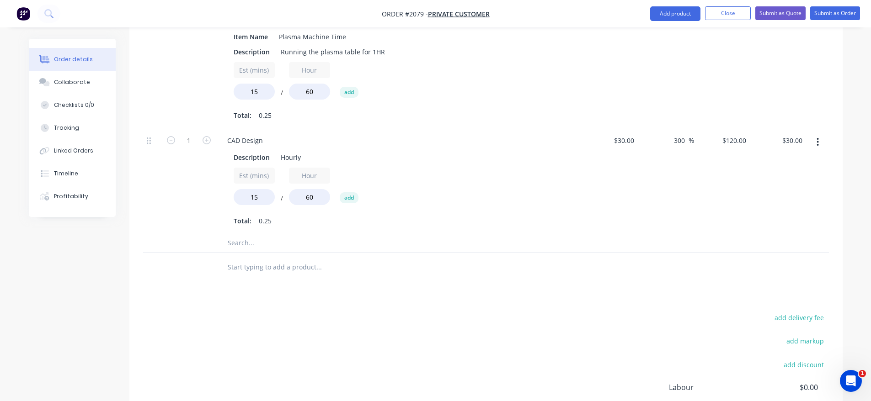
scroll to position [496, 0]
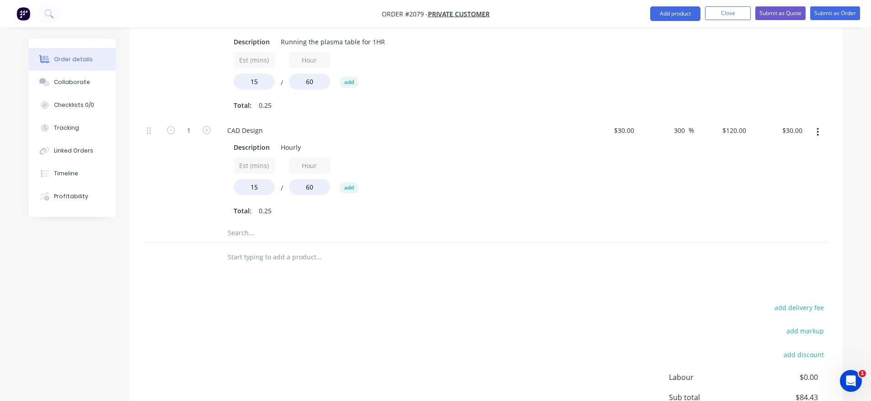
click at [248, 210] on div "CAD Design Description Hourly Est (mins) 15 / Hour 60 add Total: 0.25" at bounding box center [399, 171] width 366 height 106
click at [251, 224] on input "text" at bounding box center [318, 233] width 183 height 18
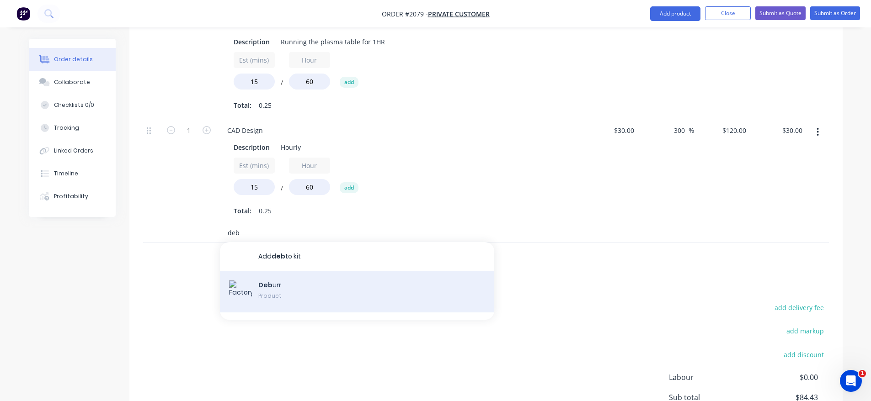
type input "deb"
click at [273, 279] on div "Deb urr Product" at bounding box center [357, 292] width 274 height 41
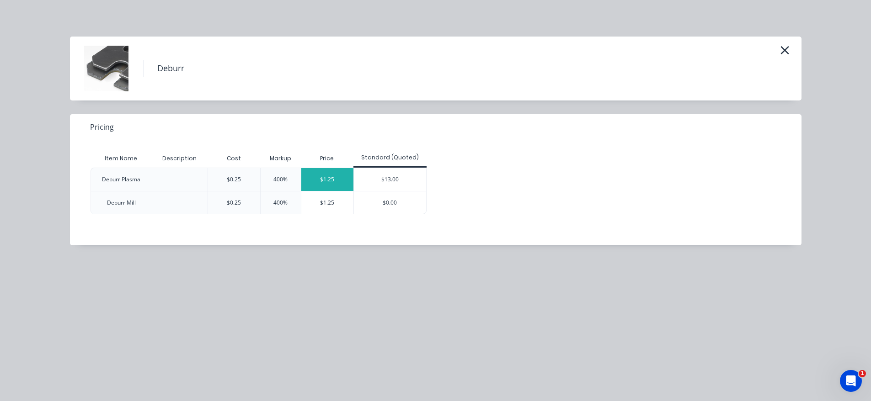
click at [329, 185] on div "$1.25" at bounding box center [327, 179] width 52 height 23
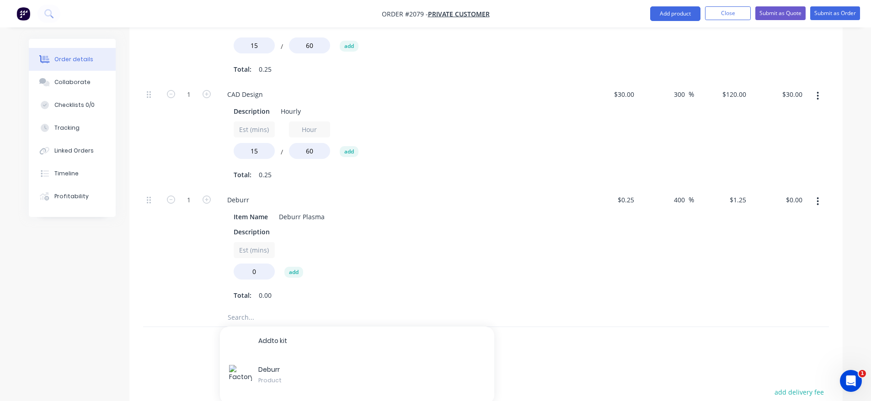
scroll to position [588, 0]
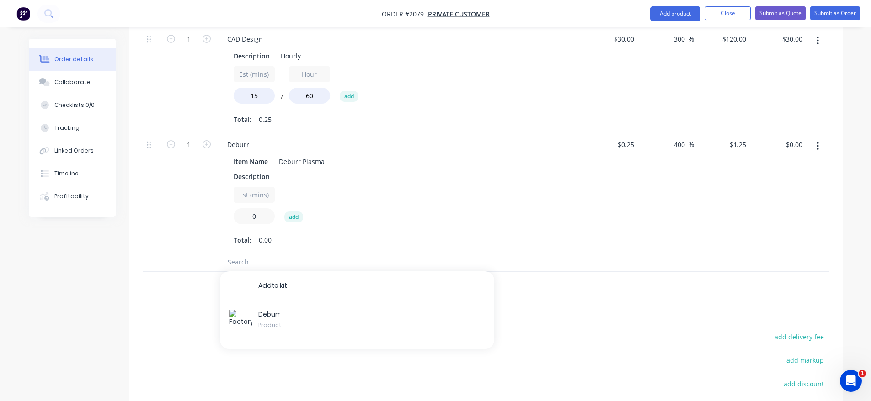
drag, startPoint x: 265, startPoint y: 204, endPoint x: 213, endPoint y: 210, distance: 52.4
click at [213, 210] on div "1 Deburr Item Name Deburr Plasma Description Est (mins) 0 add Total: 0.00 $0.25…" at bounding box center [486, 193] width 686 height 121
type input "10"
type input "$12.50"
click at [443, 192] on div "Est (mins) 10 add" at bounding box center [399, 207] width 331 height 41
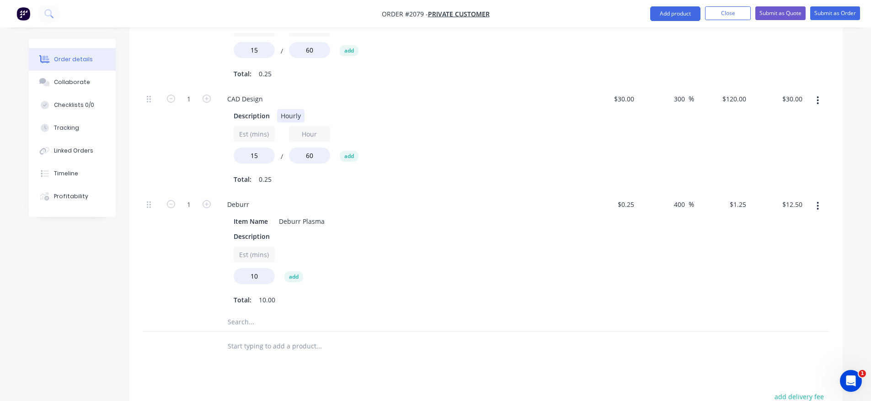
scroll to position [450, 0]
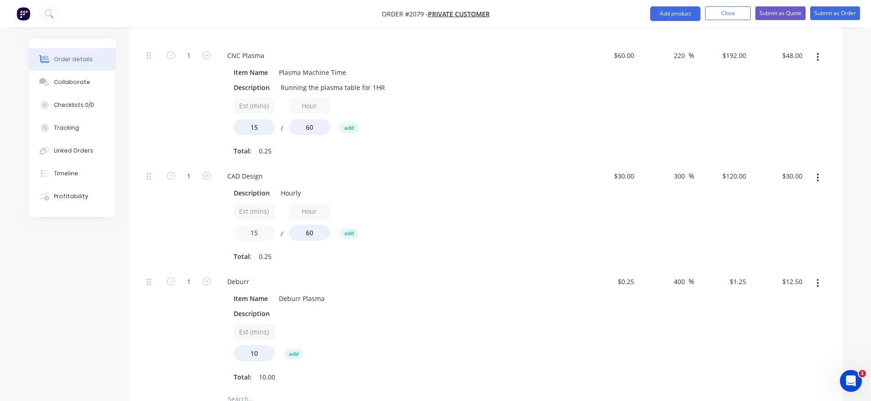
drag, startPoint x: 254, startPoint y: 219, endPoint x: 226, endPoint y: 225, distance: 28.4
click at [226, 225] on div "Description Hourly Est (mins) 15 / Hour 60 add Total: 0.25" at bounding box center [399, 224] width 358 height 79
click at [255, 225] on input "15" at bounding box center [254, 233] width 41 height 16
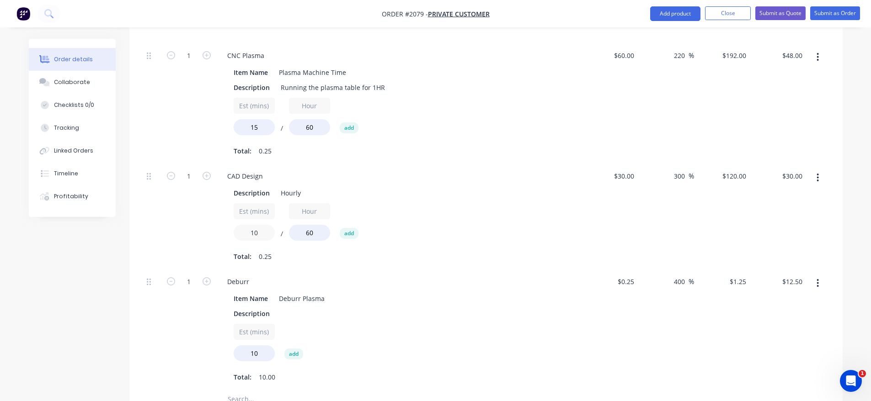
type input "10"
type input "$20.00"
click at [172, 208] on div "1" at bounding box center [188, 217] width 55 height 106
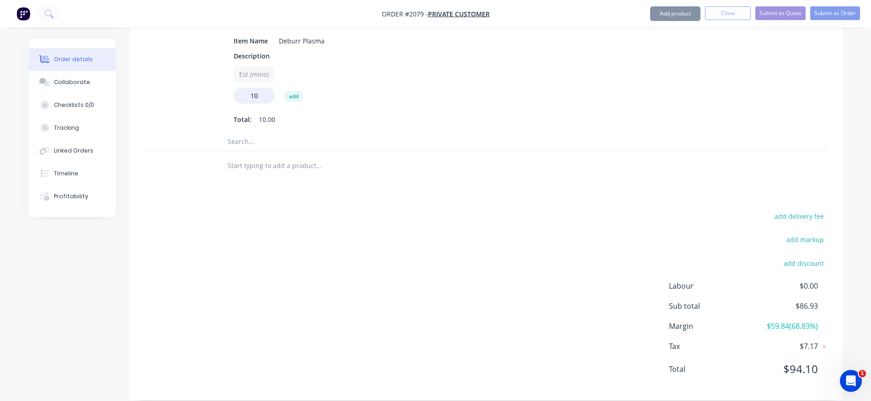
click at [397, 161] on input "text" at bounding box center [318, 166] width 183 height 18
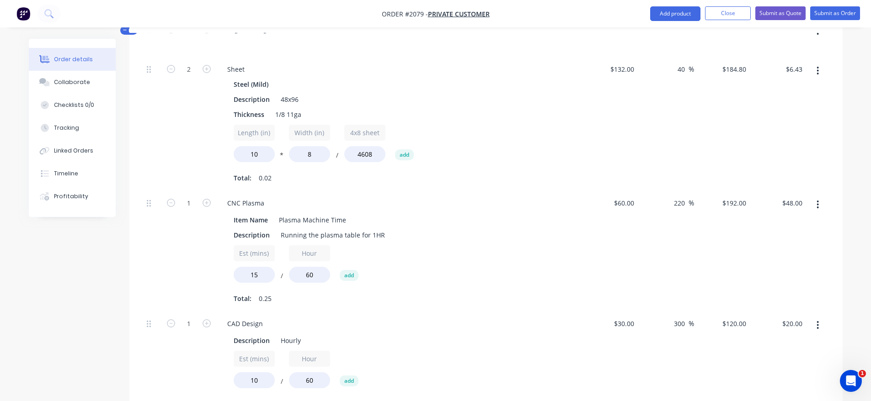
scroll to position [205, 0]
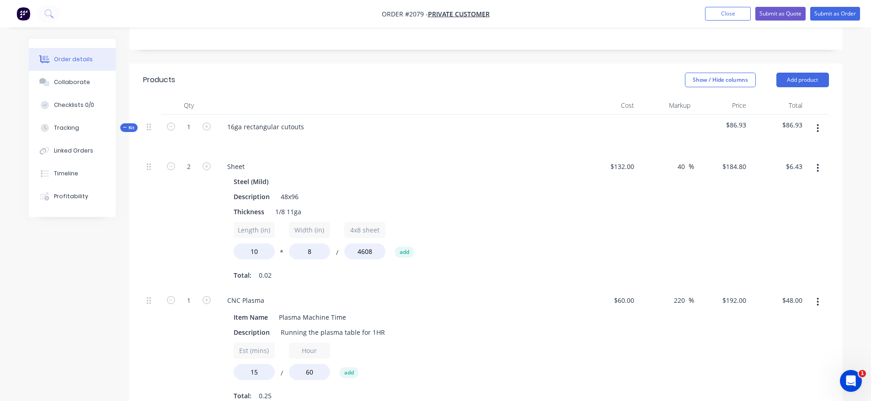
click at [126, 125] on icon "button" at bounding box center [125, 127] width 4 height 5
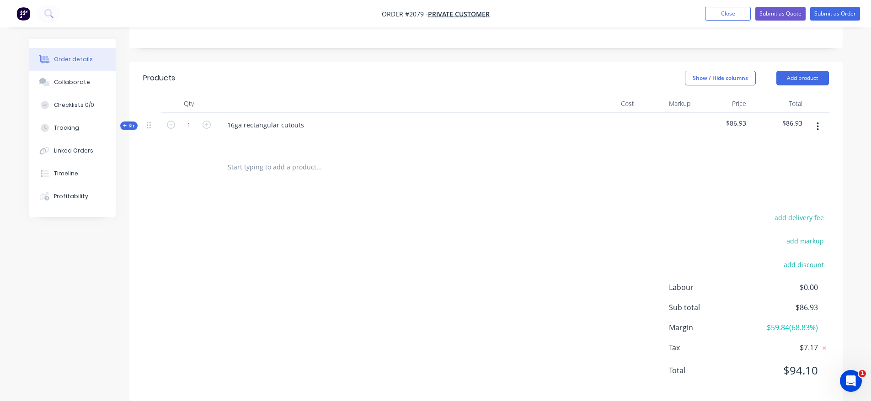
scroll to position [208, 0]
drag, startPoint x: 246, startPoint y: 189, endPoint x: 243, endPoint y: 159, distance: 30.4
click at [248, 189] on div "Products Show / Hide columns Add product Qty Cost Markup Price Total Kit 1 16ga…" at bounding box center [485, 230] width 713 height 340
click at [244, 157] on input "text" at bounding box center [318, 166] width 183 height 18
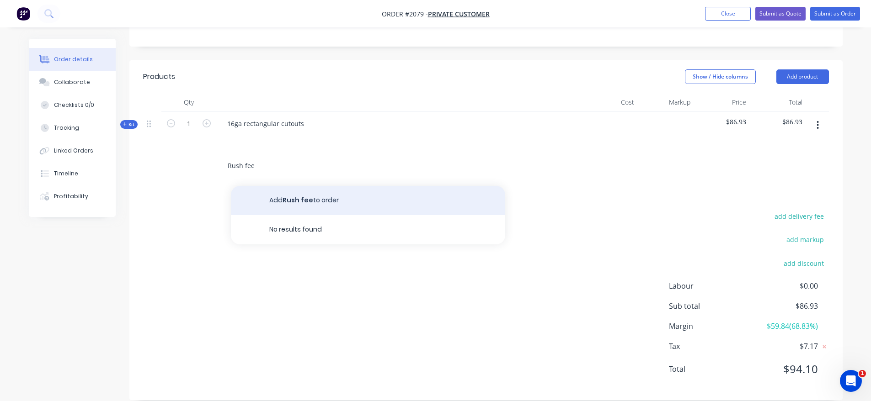
type input "Rush fee"
click at [307, 188] on button "Add Rush fee to order" at bounding box center [368, 200] width 274 height 29
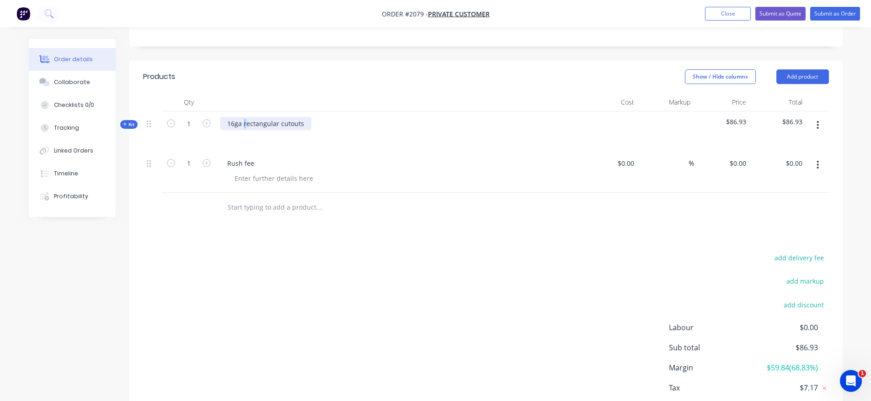
click at [243, 117] on div "16ga rectangular cutouts" at bounding box center [265, 123] width 91 height 13
click at [280, 117] on div "16ga Rectangular cutouts" at bounding box center [266, 123] width 93 height 13
click at [245, 157] on div "Rush fee" at bounding box center [241, 163] width 42 height 13
click at [244, 157] on div "Rush fee" at bounding box center [241, 163] width 42 height 13
click at [246, 157] on div "Rush fee" at bounding box center [241, 163] width 42 height 13
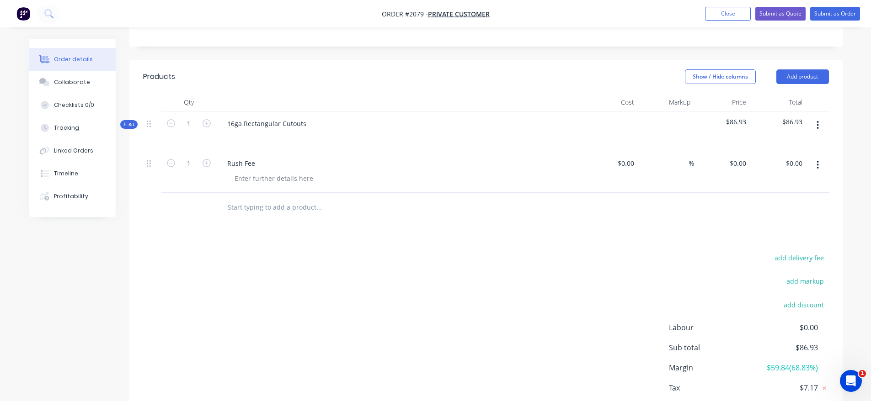
click at [338, 254] on div "add delivery fee add markup add discount Labour $0.00 Sub total $86.93 Margin $…" at bounding box center [486, 340] width 686 height 176
click at [628, 157] on input at bounding box center [627, 163] width 21 height 13
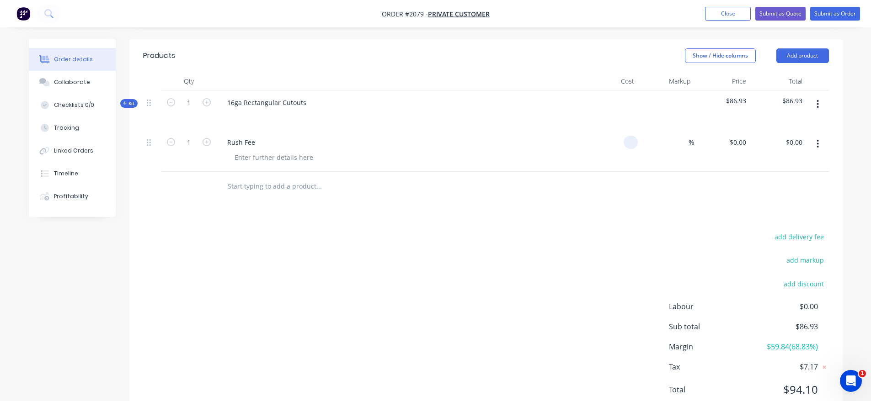
scroll to position [250, 0]
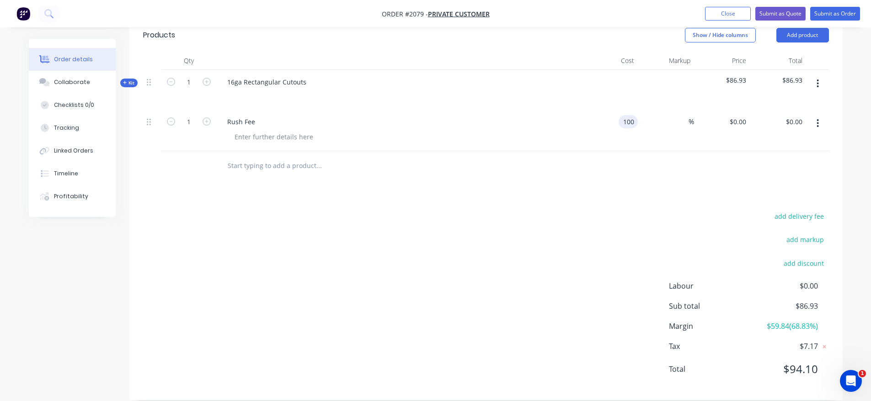
type input "$100.00"
click at [529, 230] on div "add delivery fee add markup add discount Labour $0.00 Sub total $186.93 Margin …" at bounding box center [486, 298] width 686 height 176
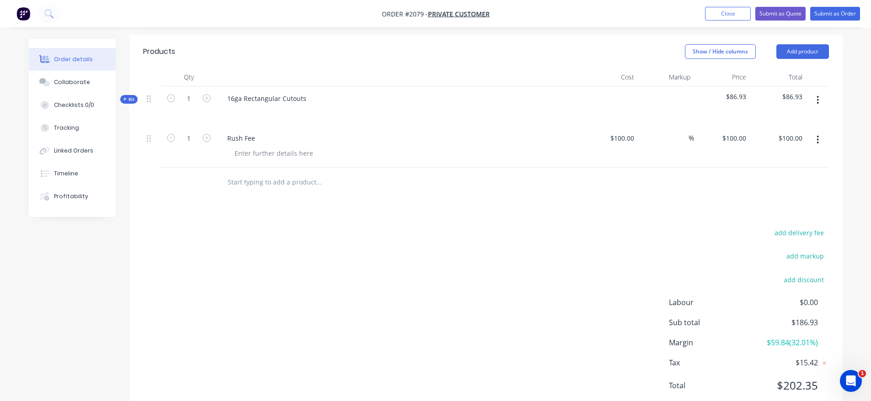
scroll to position [204, 0]
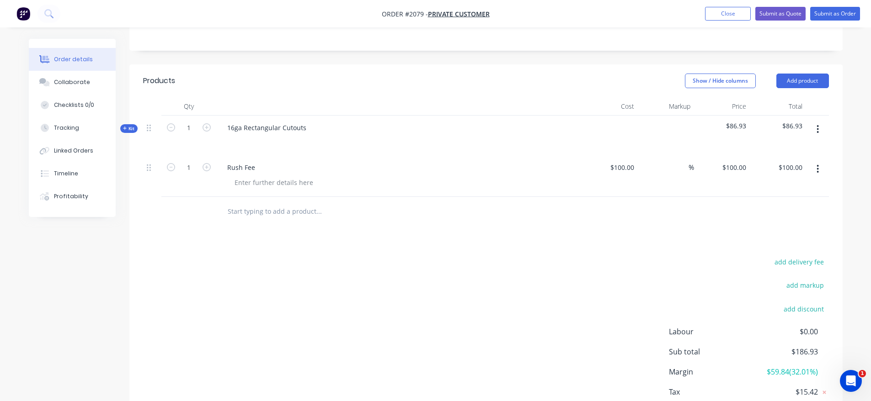
click at [566, 235] on div "Products Show / Hide columns Add product Qty Cost Markup Price Total Kit 1 16ga…" at bounding box center [485, 255] width 713 height 382
click at [127, 126] on icon "button" at bounding box center [125, 128] width 4 height 5
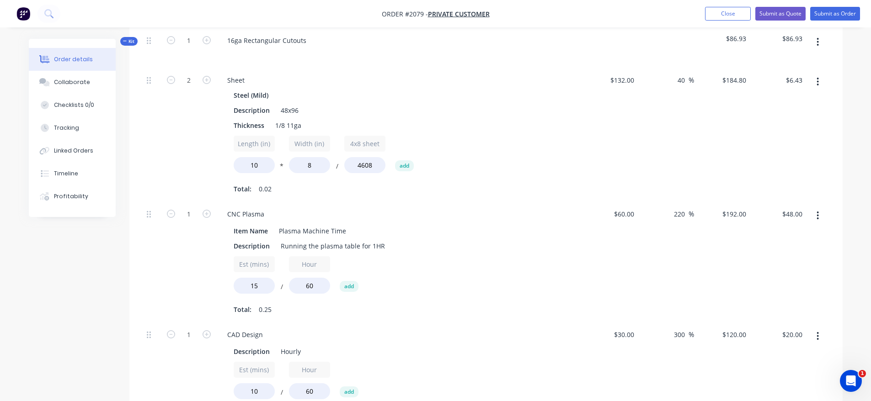
scroll to position [247, 0]
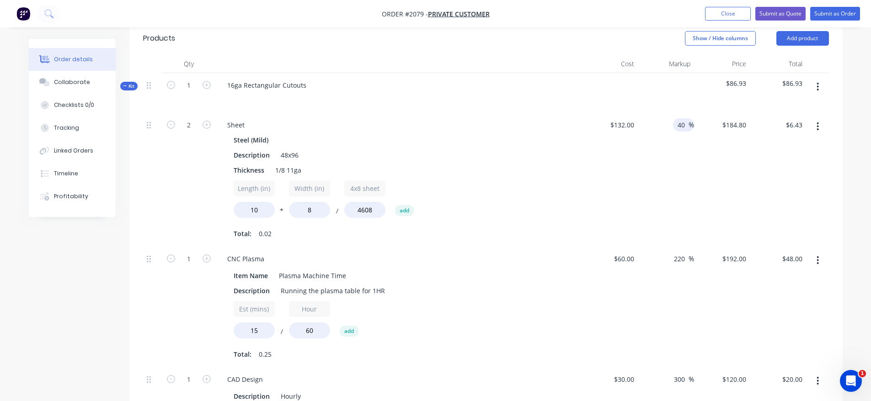
click at [687, 118] on input "40" at bounding box center [683, 124] width 12 height 13
type input "35"
type input "$178.20"
type input "$6.20"
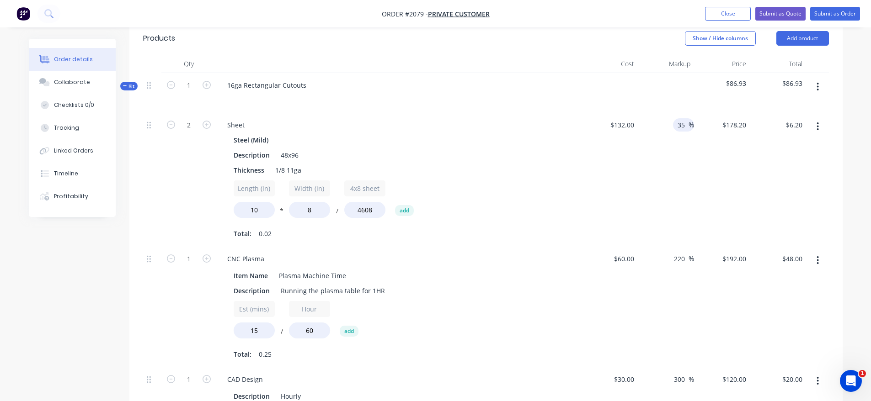
click at [673, 134] on div "35 35 %" at bounding box center [666, 180] width 56 height 134
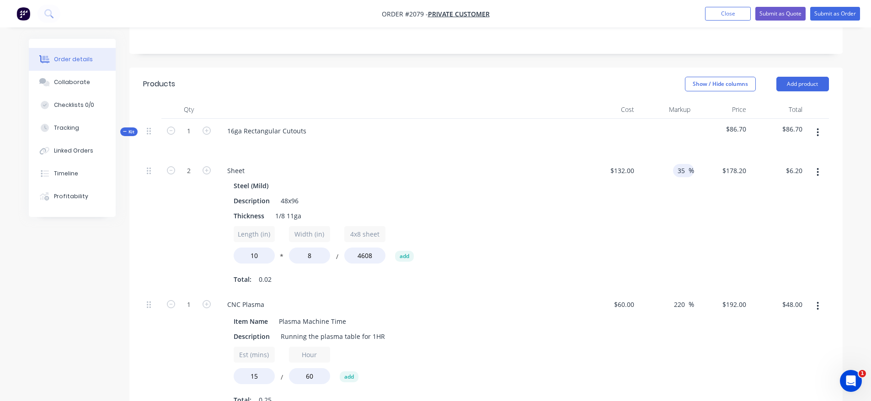
click at [681, 164] on input "35" at bounding box center [683, 170] width 12 height 13
type input "20"
type input "$158.40"
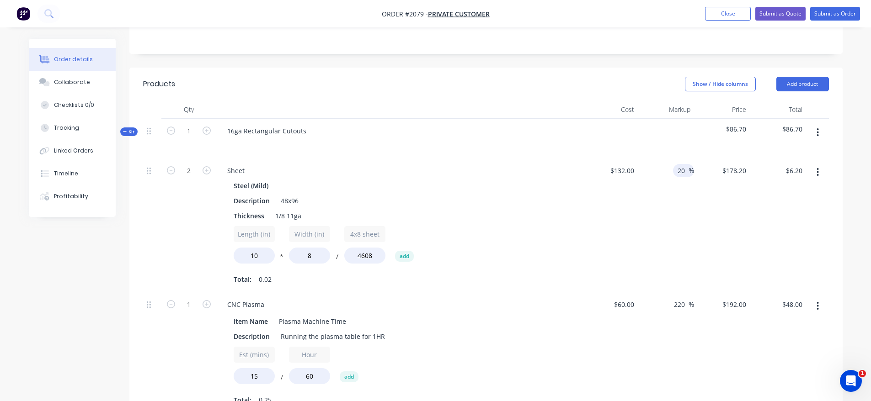
type input "$5.51"
click at [709, 173] on div "$158.40 $158.40" at bounding box center [722, 226] width 56 height 134
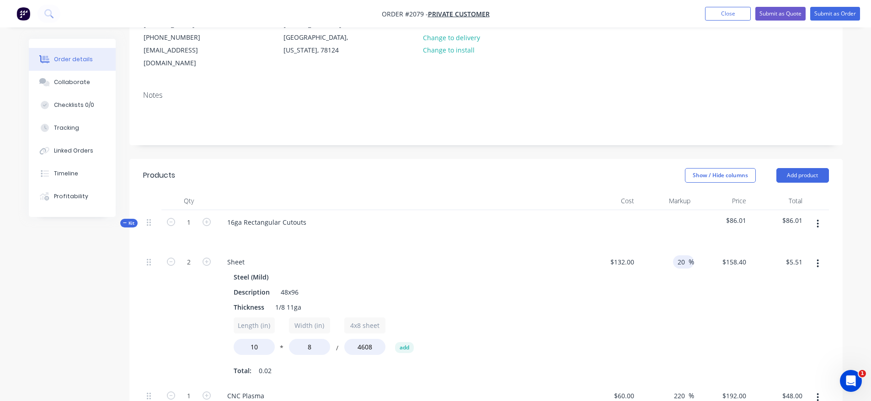
click at [681, 256] on input "20" at bounding box center [683, 262] width 12 height 13
type input "10"
type input "$145.20"
type input "$5.05"
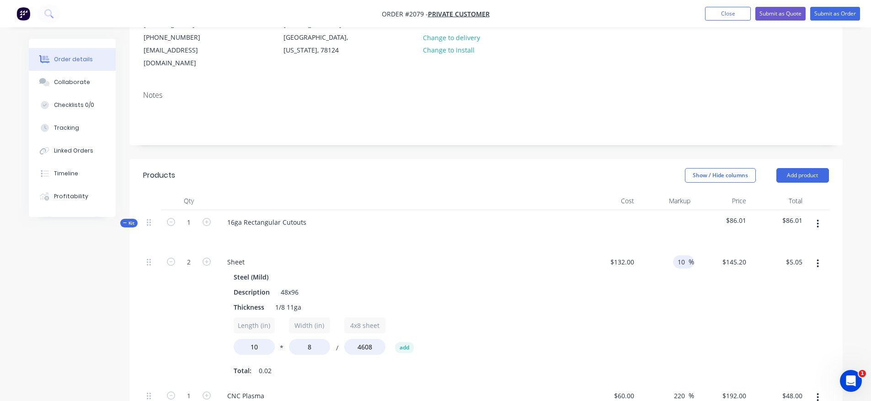
click at [713, 299] on div "$145.20 $158.40" at bounding box center [722, 317] width 56 height 134
click at [686, 256] on input "10" at bounding box center [683, 262] width 12 height 13
type input "5"
type input "$138.60"
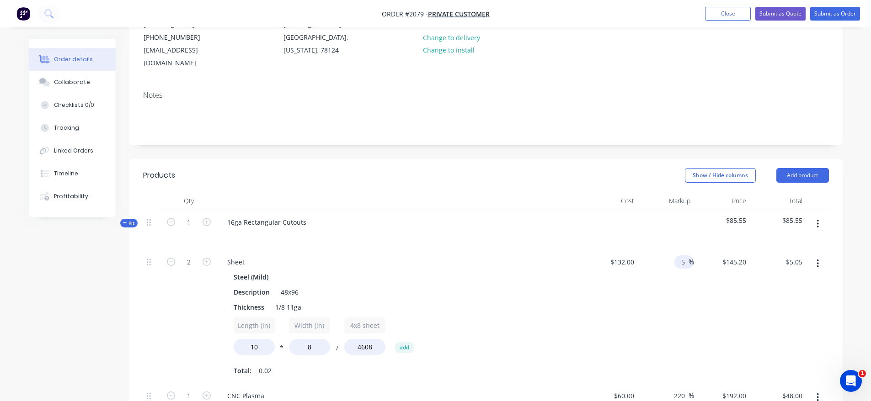
type input "$4.82"
click at [695, 297] on div "$138.60 $145.20" at bounding box center [722, 317] width 56 height 134
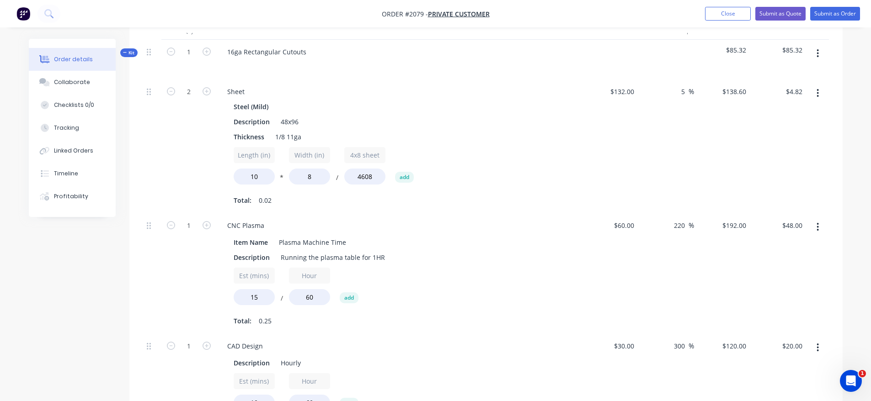
scroll to position [201, 0]
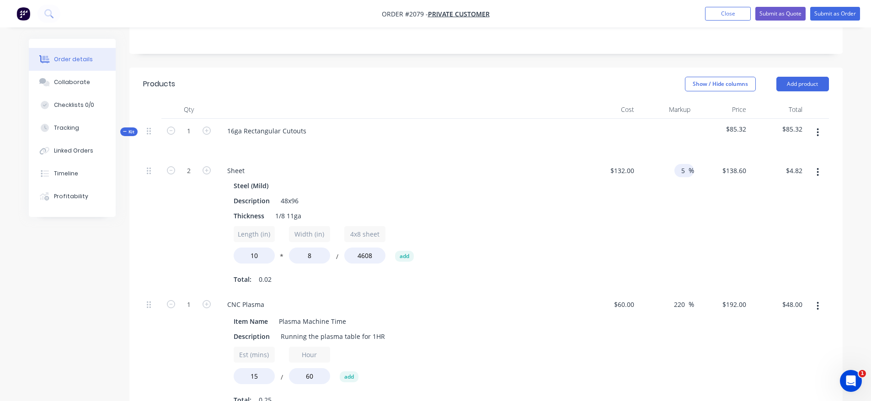
click at [690, 166] on span "%" at bounding box center [691, 171] width 5 height 11
click at [619, 164] on div "132 132" at bounding box center [628, 170] width 19 height 13
type input "$125.00"
type input "$131.25"
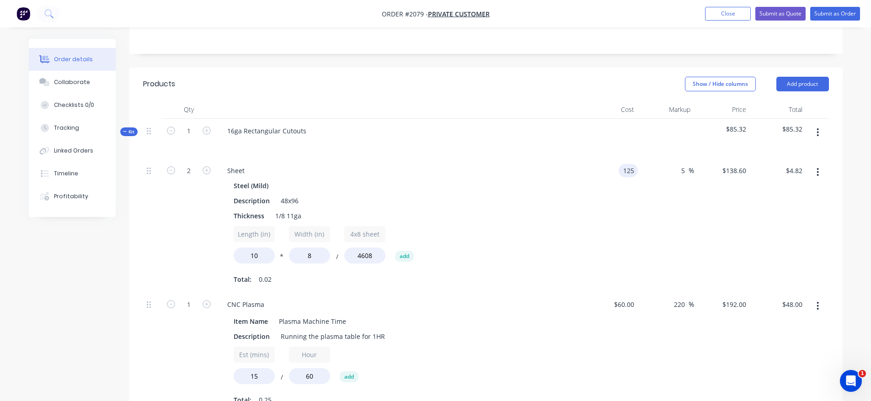
type input "$4.57"
click at [721, 206] on div "$131.25 $138.60" at bounding box center [722, 226] width 56 height 134
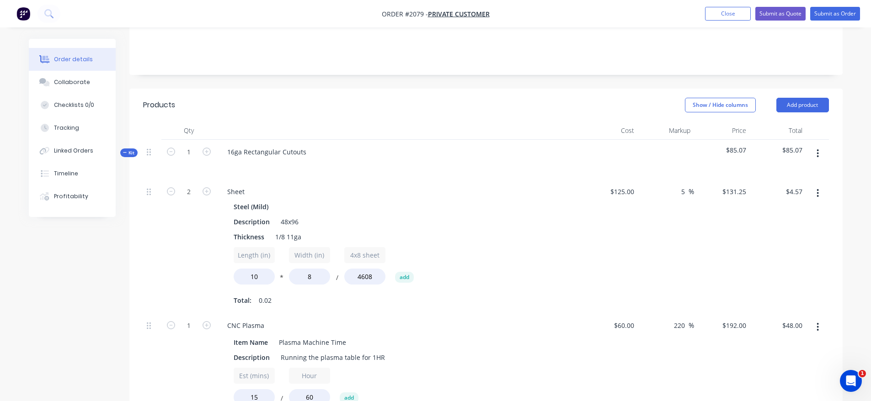
scroll to position [110, 0]
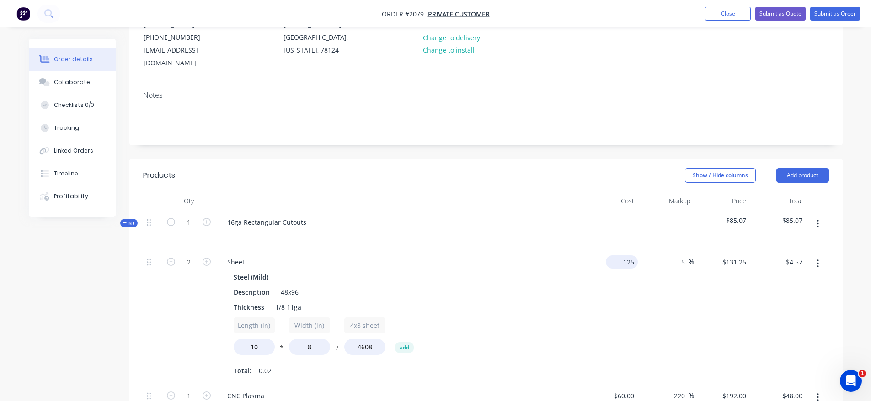
click at [624, 256] on input "125" at bounding box center [623, 262] width 28 height 13
type input "$115.00"
type input "$120.75"
type input "$4.20"
click at [651, 276] on div "5 5 %" at bounding box center [666, 317] width 56 height 134
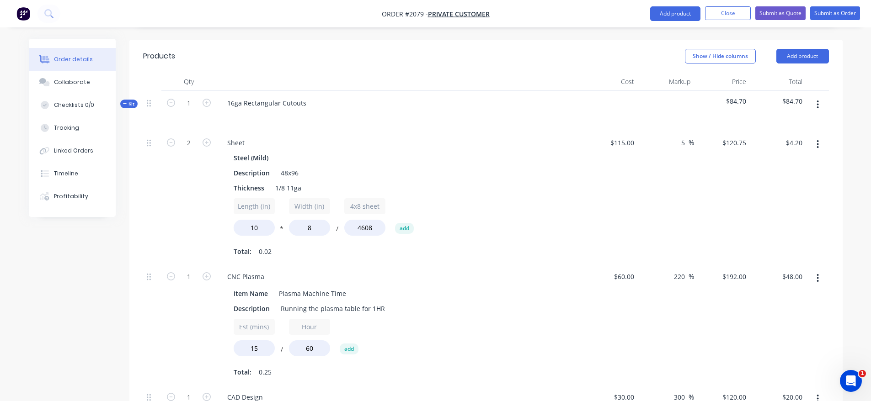
scroll to position [155, 0]
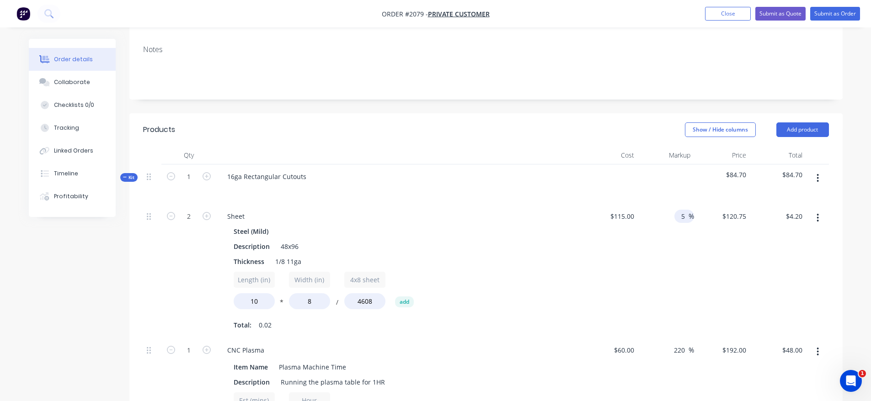
click at [678, 210] on input "5" at bounding box center [683, 216] width 11 height 13
type input "6"
type input "$121.90"
type input "$4.24"
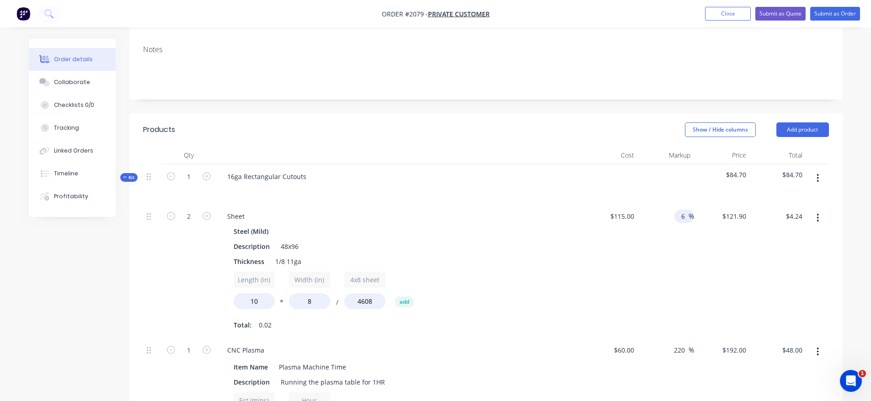
click at [681, 240] on div "6 6 %" at bounding box center [666, 271] width 56 height 134
click at [689, 211] on span "%" at bounding box center [691, 216] width 5 height 11
type input "7"
type input "$123.05"
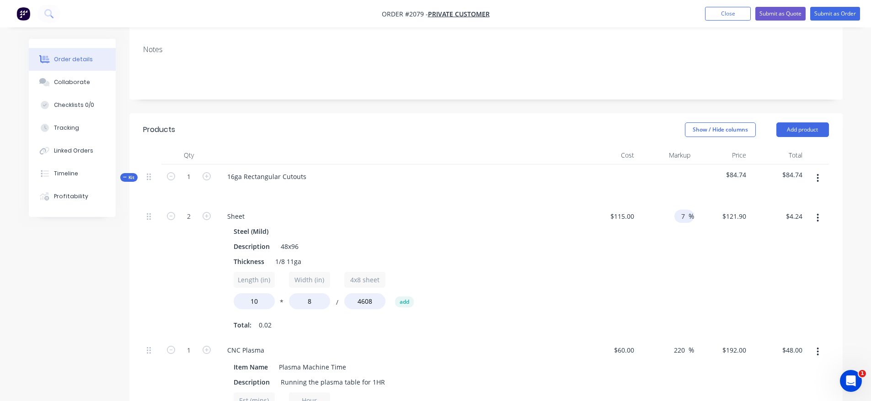
type input "$4.28"
click at [764, 288] on div "$4.28 $4.24" at bounding box center [778, 271] width 56 height 134
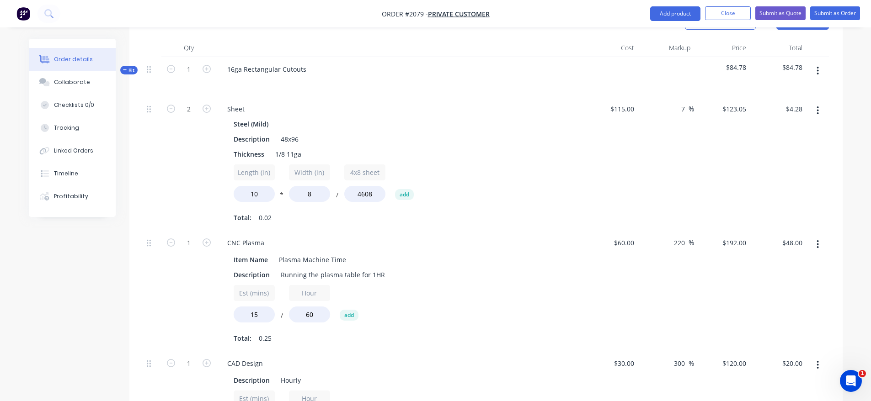
scroll to position [247, 0]
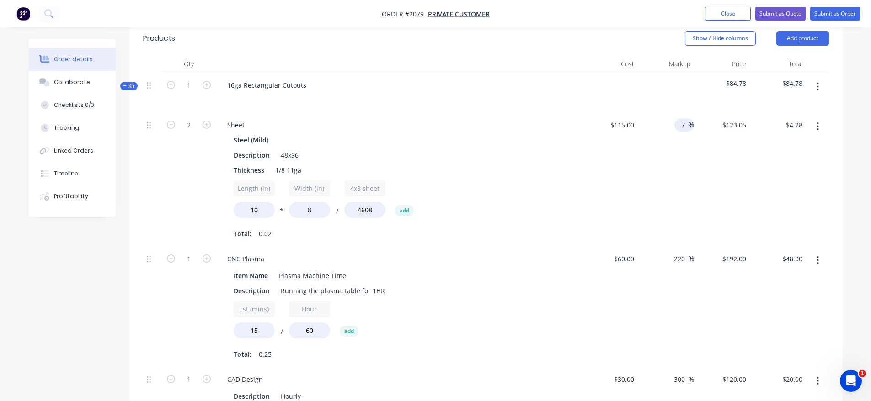
click at [686, 118] on input "7" at bounding box center [683, 124] width 11 height 13
type input "6.5"
type input "$122.475"
type input "$4.26"
click at [731, 221] on div "$122.475 $123.05" at bounding box center [722, 180] width 56 height 134
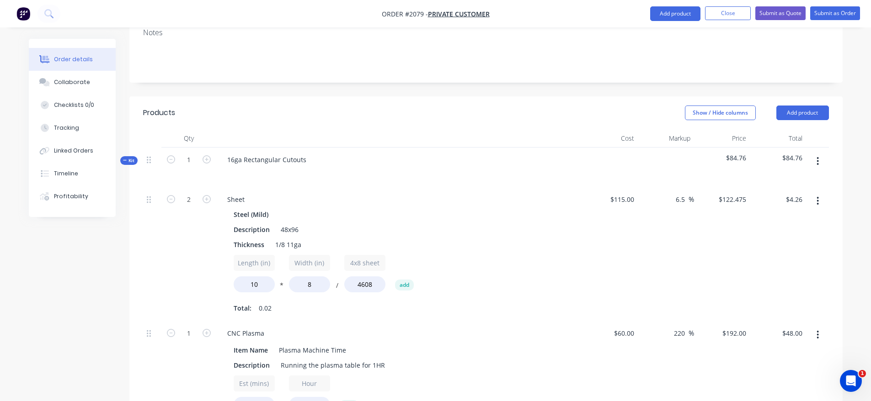
scroll to position [64, 0]
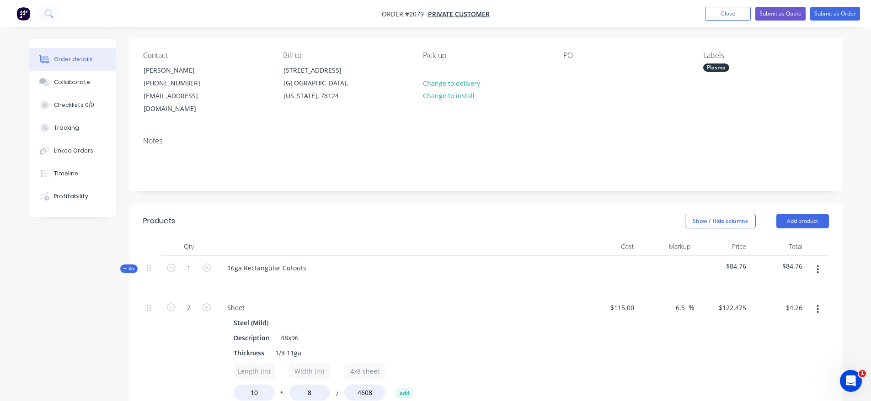
click at [774, 6] on nav "Order #2079 - Private Customer Add product Close Submit as Quote Submit as Order" at bounding box center [435, 13] width 871 height 27
click at [780, 9] on button "Submit as Quote" at bounding box center [780, 14] width 50 height 14
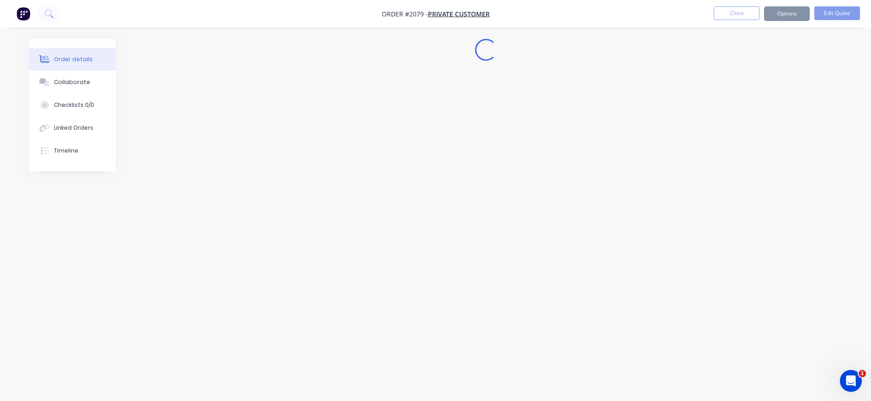
scroll to position [0, 0]
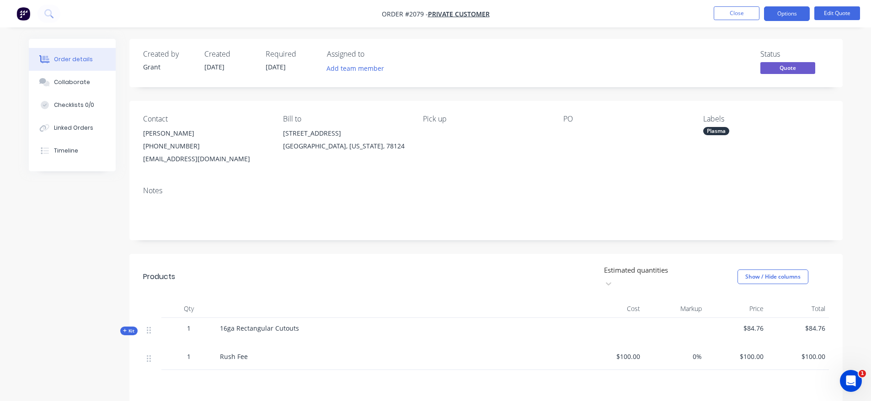
click at [797, 22] on nav "Order #2079 - Private Customer Close Options Edit Quote" at bounding box center [435, 13] width 871 height 27
click at [801, 14] on button "Options" at bounding box center [787, 13] width 46 height 15
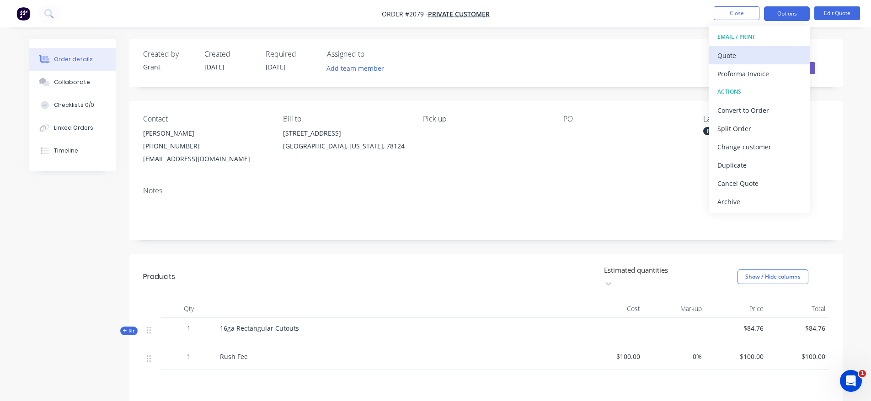
click at [752, 50] on div "Quote" at bounding box center [759, 55] width 84 height 13
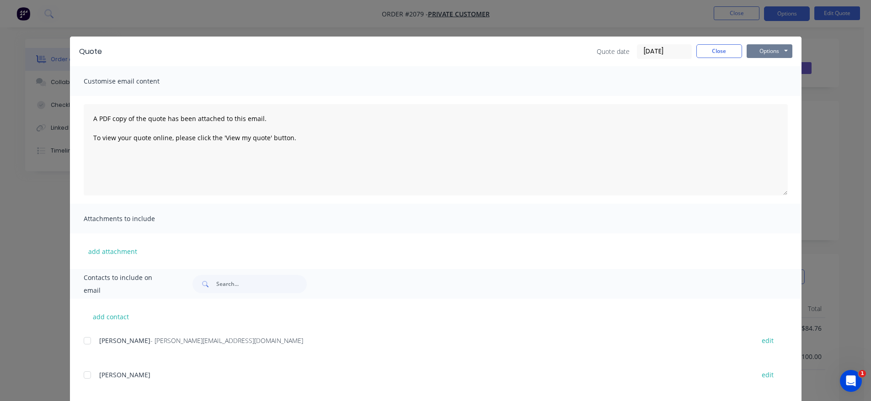
click at [766, 53] on button "Options" at bounding box center [770, 51] width 46 height 14
click at [770, 81] on button "Print" at bounding box center [776, 82] width 59 height 15
